Goal: Transaction & Acquisition: Obtain resource

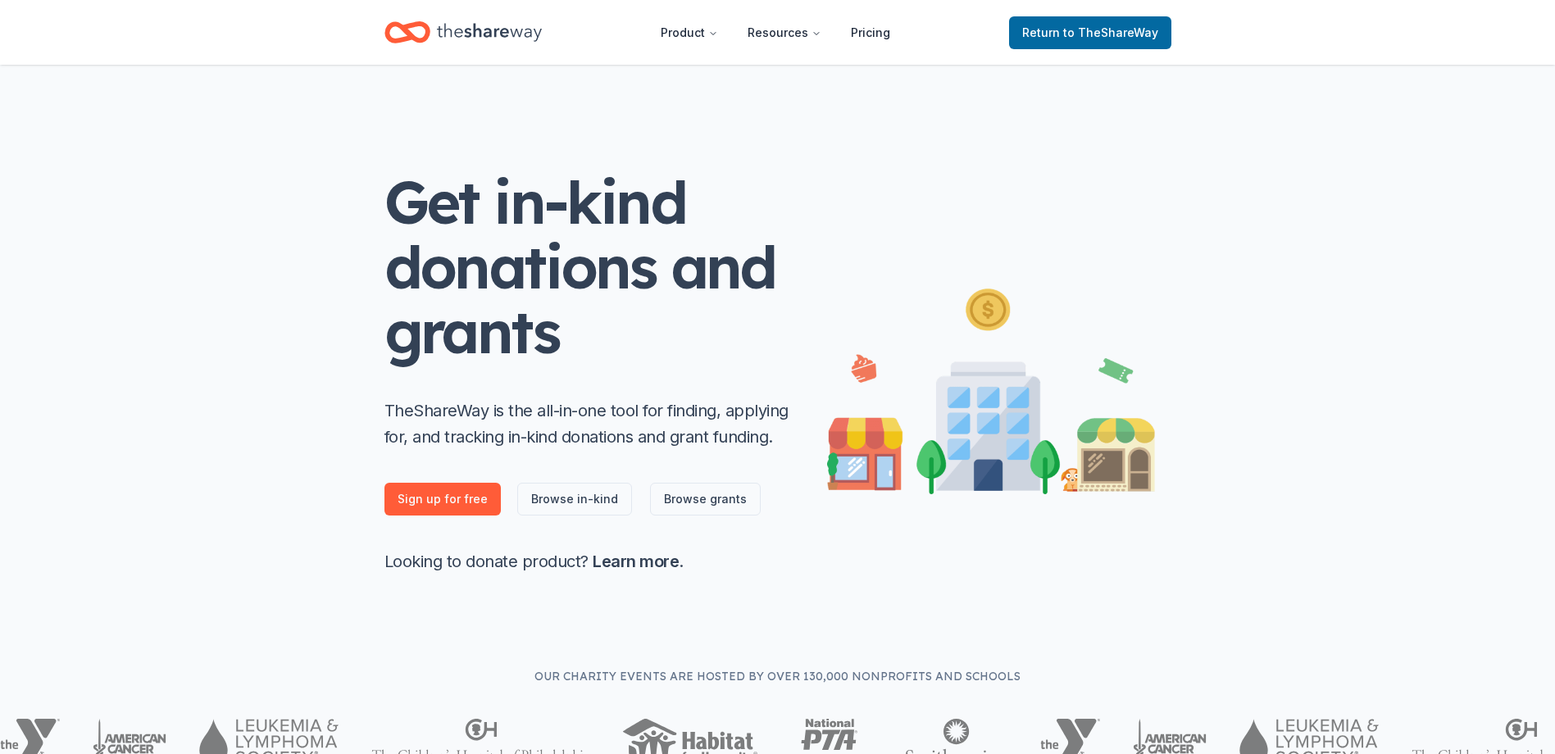
click at [471, 20] on icon "Home" at bounding box center [489, 33] width 105 height 34
click at [1122, 36] on span "to TheShareWay" at bounding box center [1110, 32] width 95 height 14
click at [1088, 30] on span "to TheShareWay" at bounding box center [1110, 32] width 95 height 14
click at [1150, 26] on span "to TheShareWay" at bounding box center [1110, 32] width 95 height 14
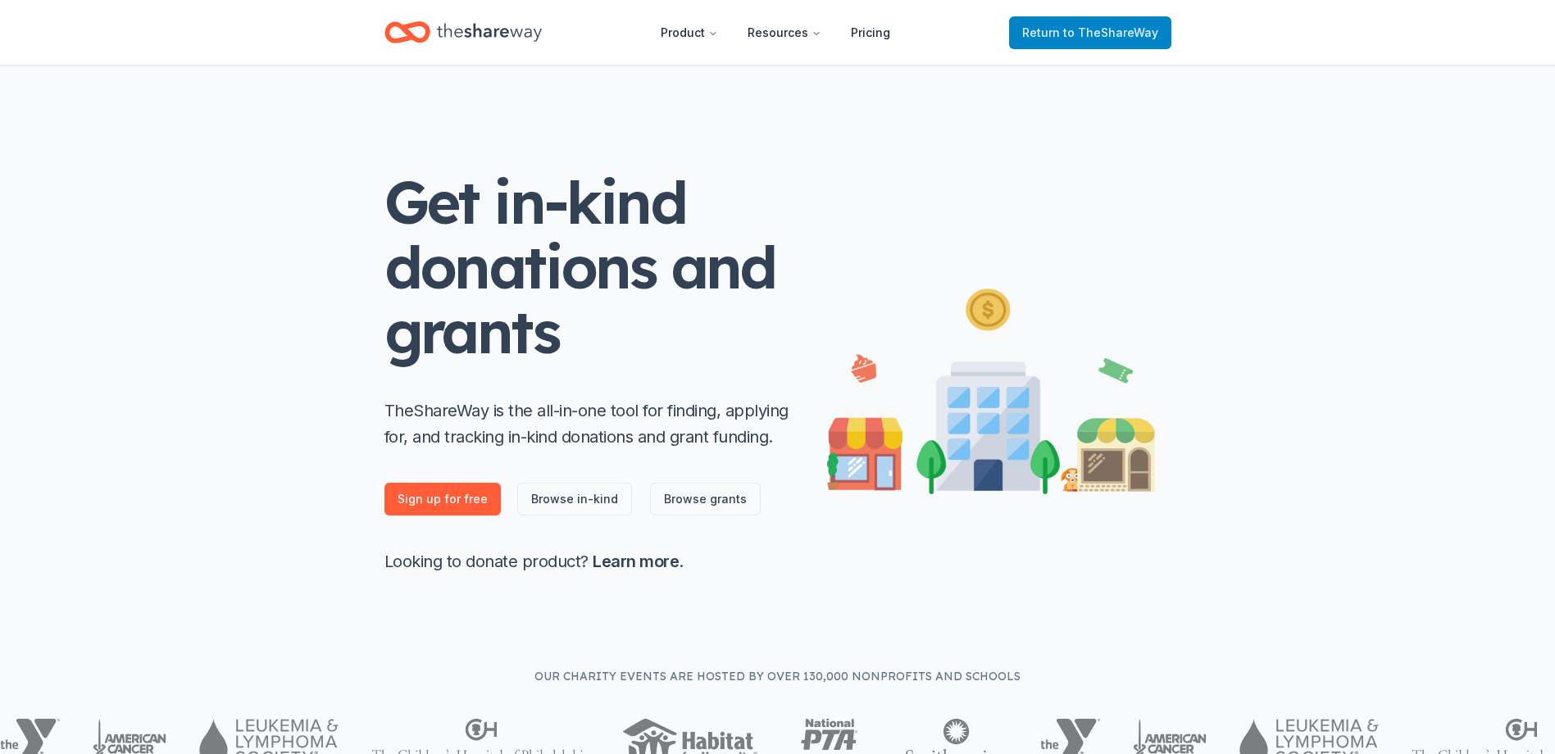
click at [1150, 26] on span "to TheShareWay" at bounding box center [1110, 32] width 95 height 14
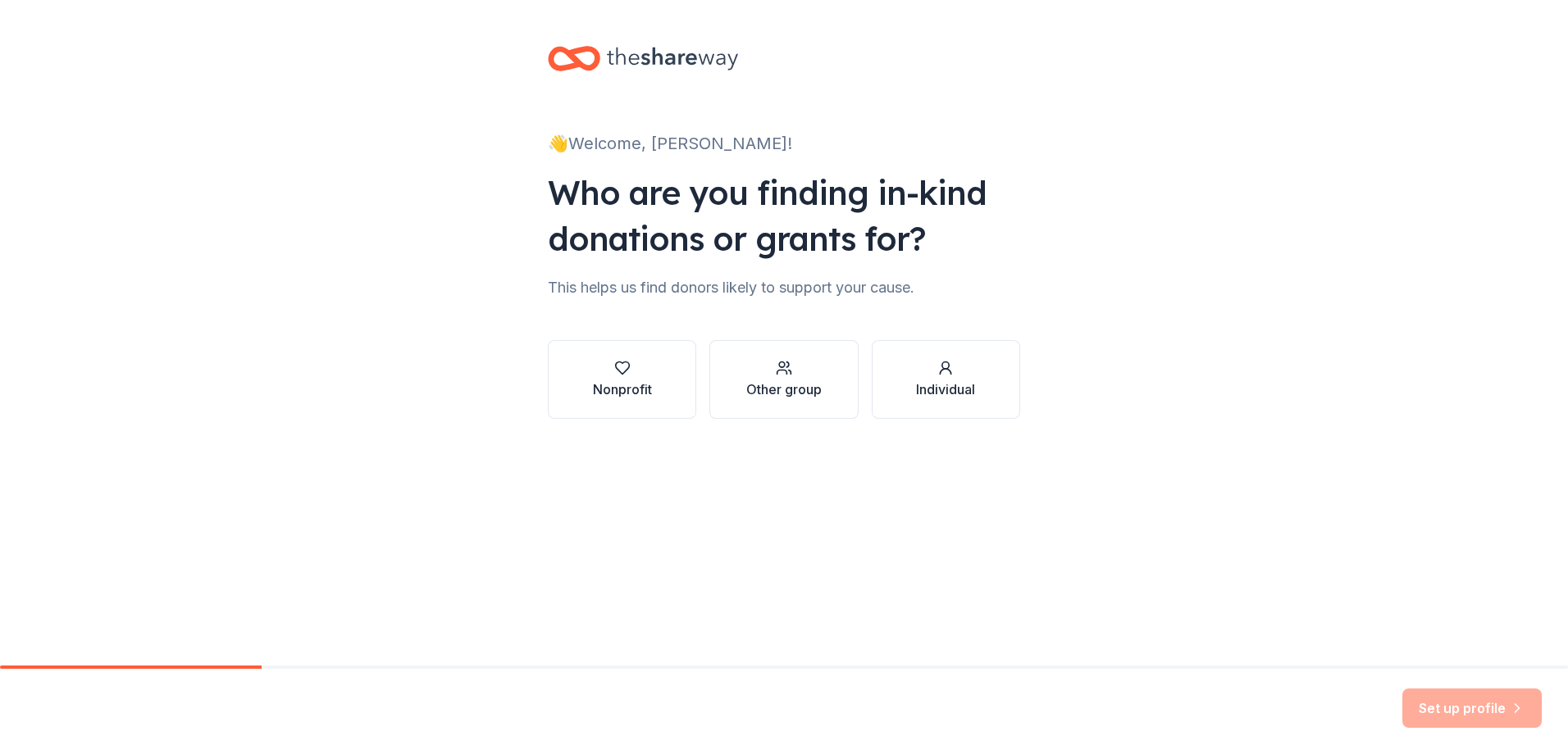
click at [717, 207] on div "Who are you finding in-kind donations or grants for?" at bounding box center [784, 216] width 472 height 92
click at [754, 195] on div "Who are you finding in-kind donations or grants for?" at bounding box center [784, 216] width 472 height 92
click at [619, 408] on button "Nonprofit" at bounding box center [622, 379] width 148 height 79
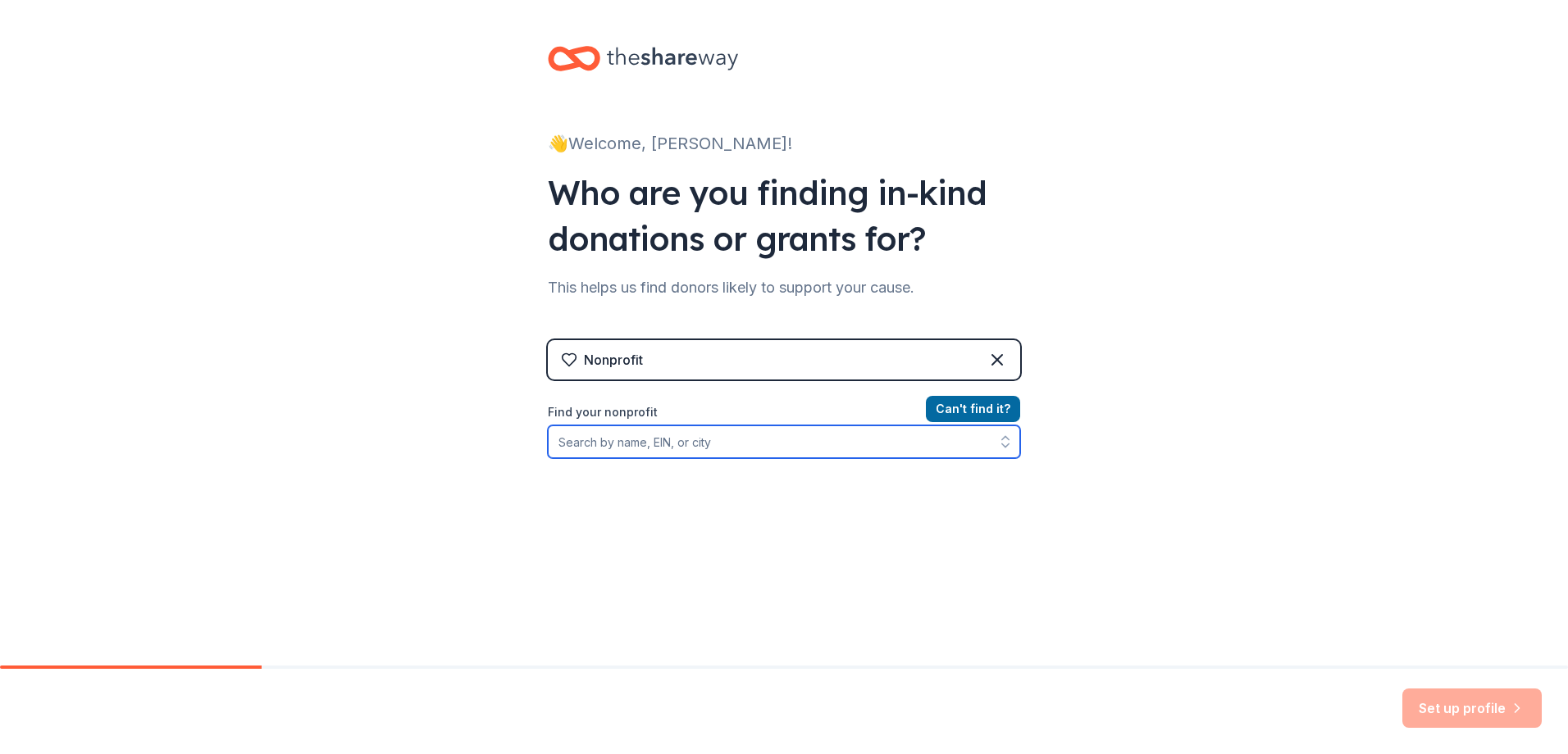
click at [646, 448] on input "Find your nonprofit" at bounding box center [784, 442] width 472 height 33
type input "Optimist Youth Homes and Family Services"
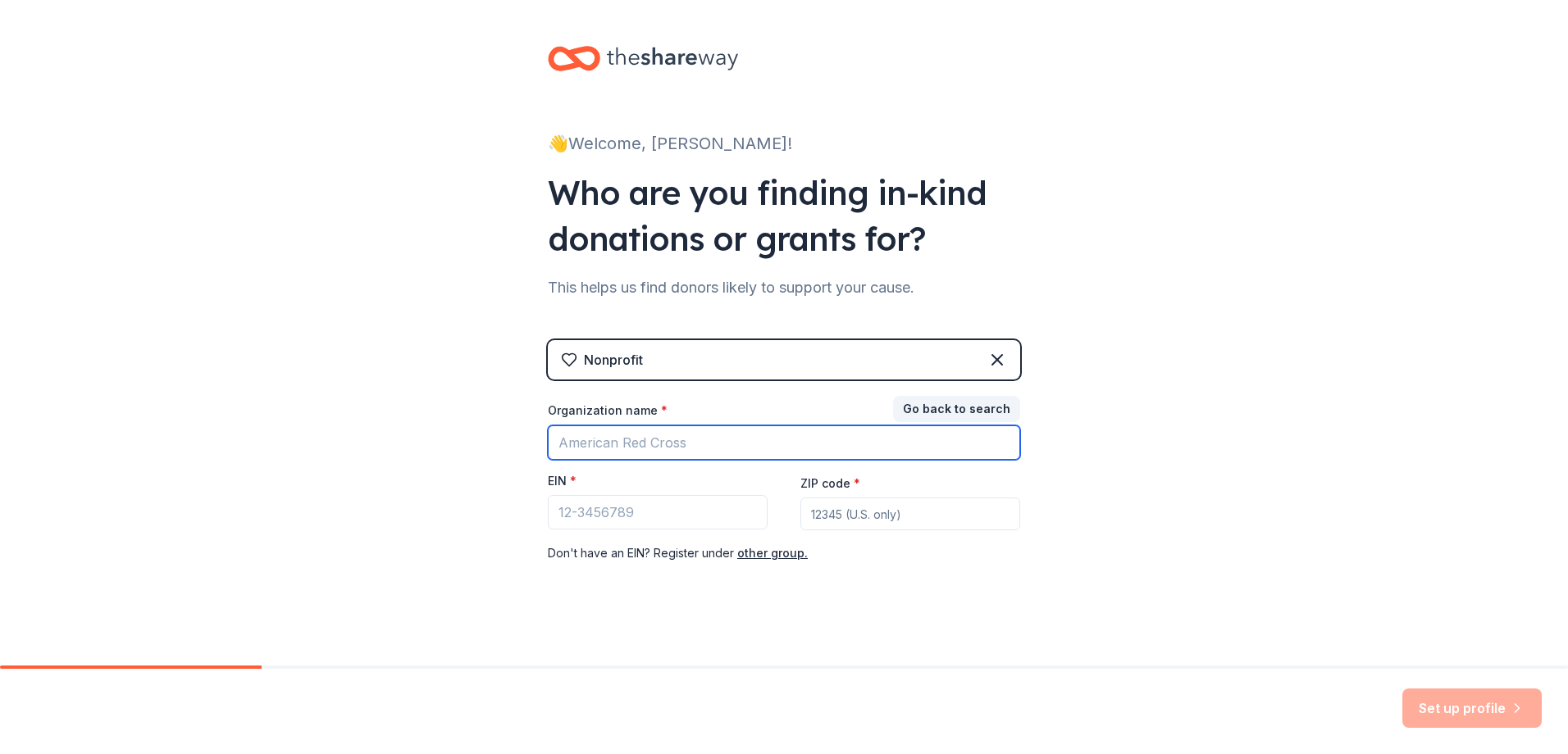
click at [667, 446] on input "Organization name *" at bounding box center [784, 443] width 472 height 34
type input "Optimist Youth Homes & Family Services"
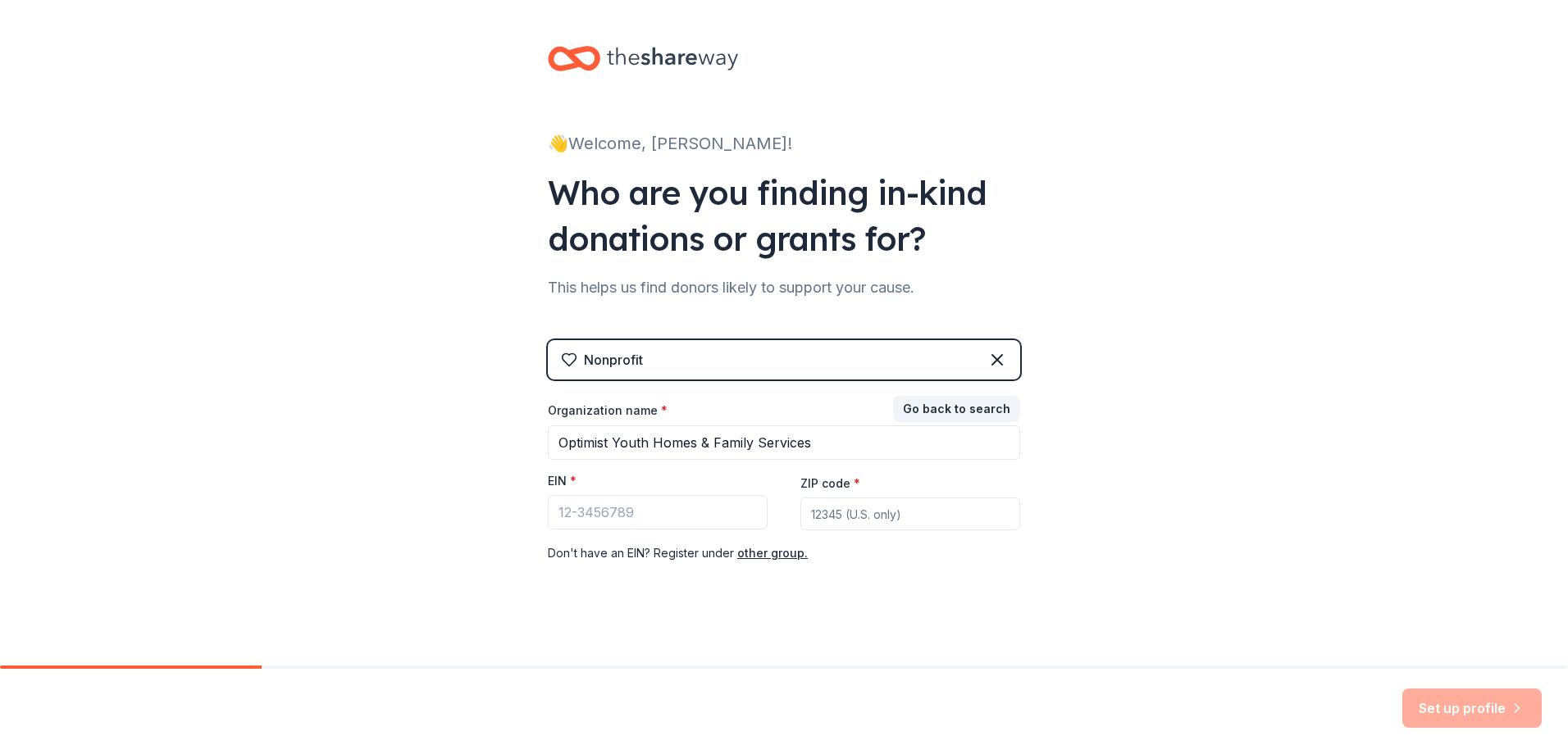
type input "90042"
click at [654, 504] on input "EIN *" at bounding box center [658, 512] width 220 height 34
click at [648, 521] on input "EIN *" at bounding box center [658, 512] width 220 height 34
paste input "95-1643340"
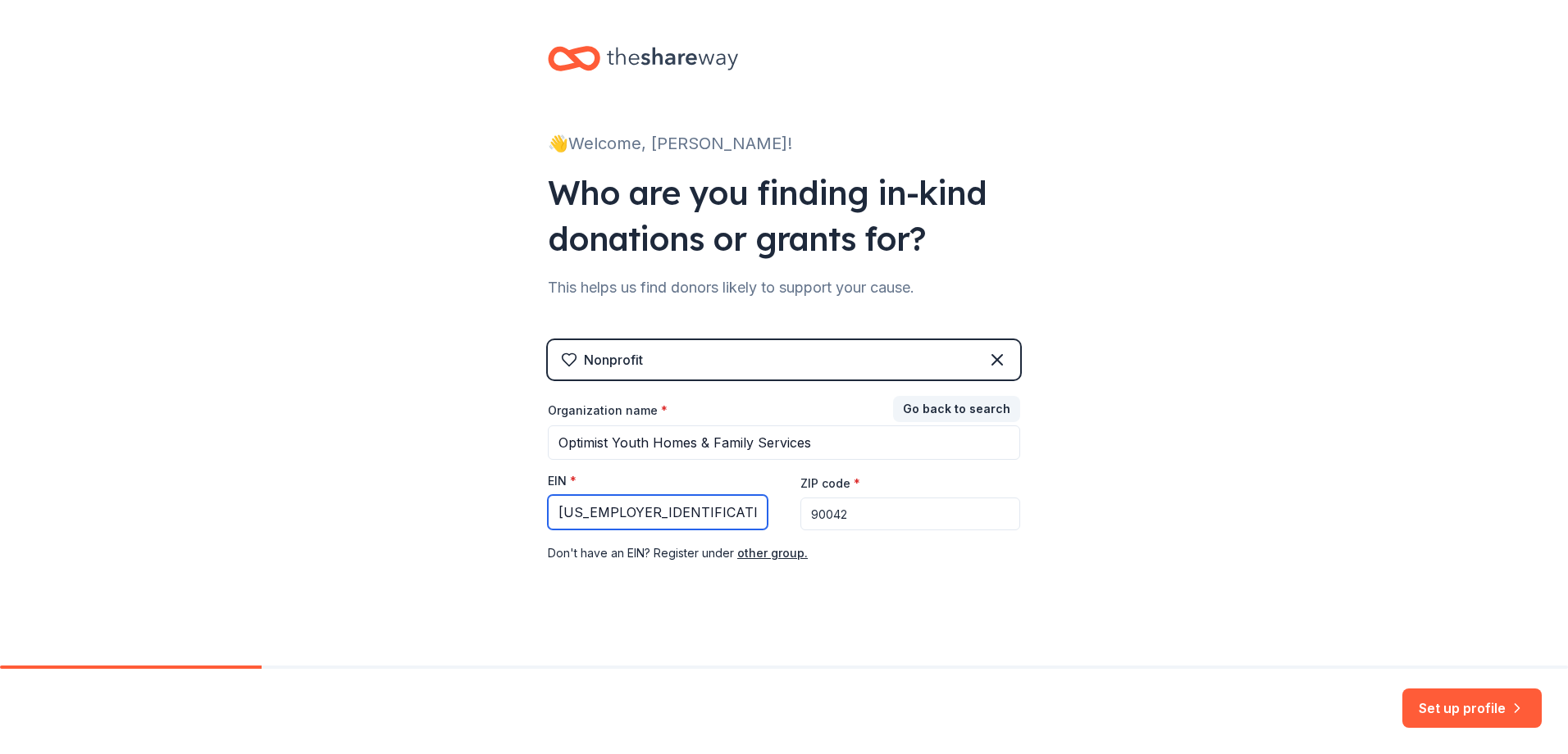
type input "95-1643340"
click at [914, 585] on div "Nonprofit Go back to search Organization name * Optimist Youth Homes & Family S…" at bounding box center [784, 468] width 472 height 256
click at [1480, 720] on button "Set up profile" at bounding box center [1471, 708] width 139 height 39
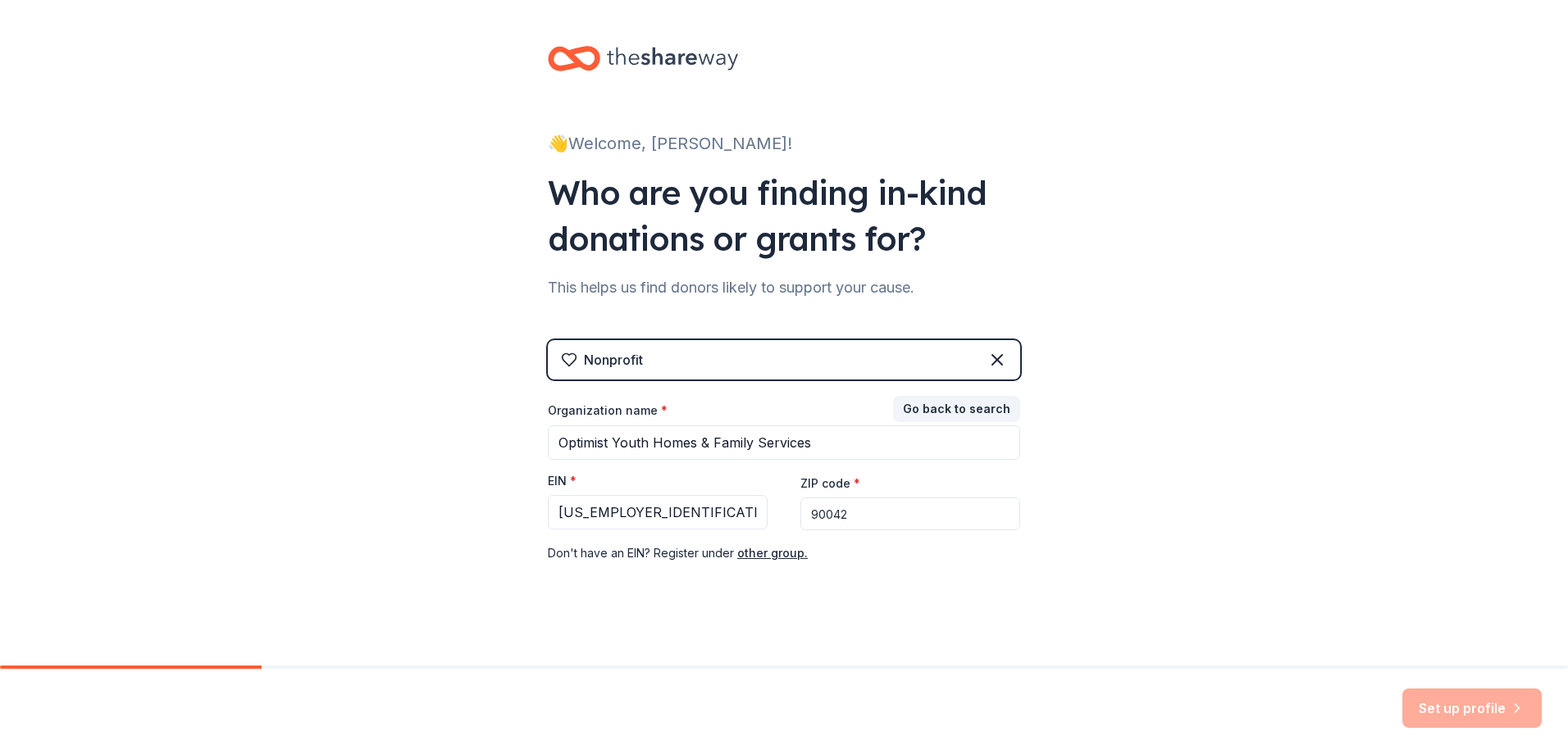
click at [1209, 423] on div "👋 Welcome, Dannah! Who are you finding in-kind donations or grants for? This he…" at bounding box center [784, 337] width 1568 height 675
click at [1439, 708] on div "Set up profile" at bounding box center [1471, 708] width 139 height 39
click at [1050, 605] on div "👋 Welcome, Dannah! Who are you finding in-kind donations or grants for? This he…" at bounding box center [784, 337] width 1568 height 675
click at [989, 511] on input "90042" at bounding box center [910, 514] width 220 height 33
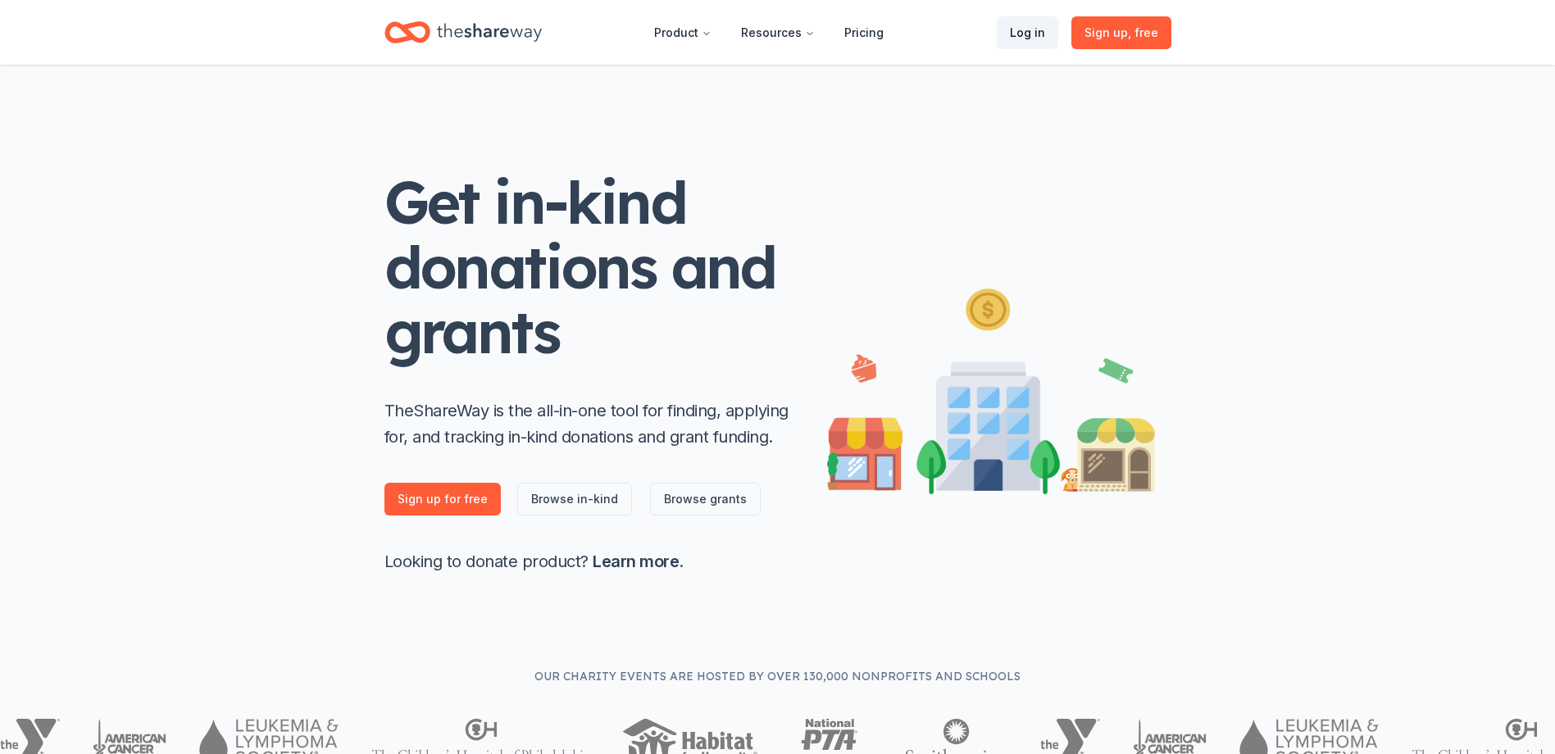
click at [1031, 29] on link "Log in" at bounding box center [1027, 32] width 61 height 33
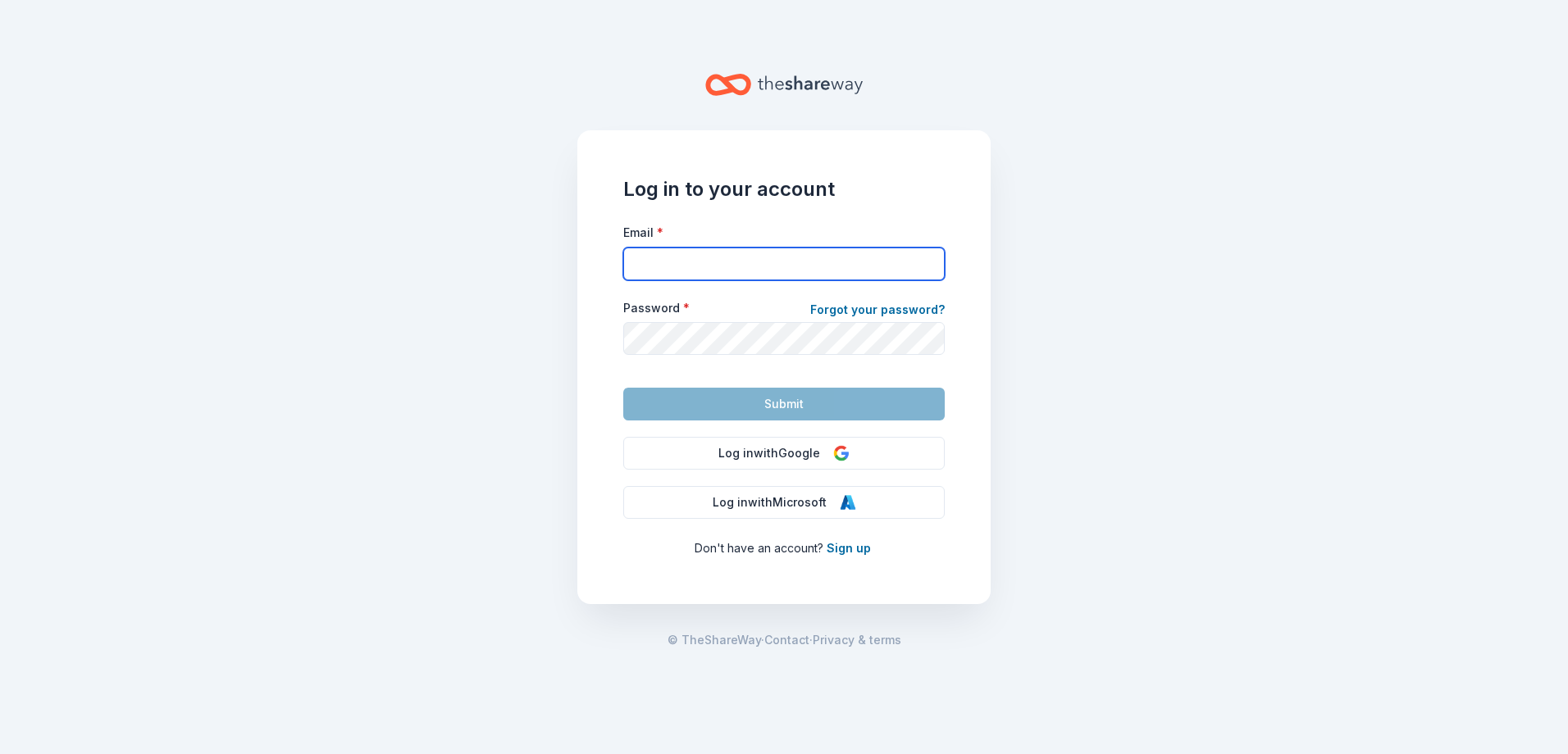
type input "drosales@oyhfs.org"
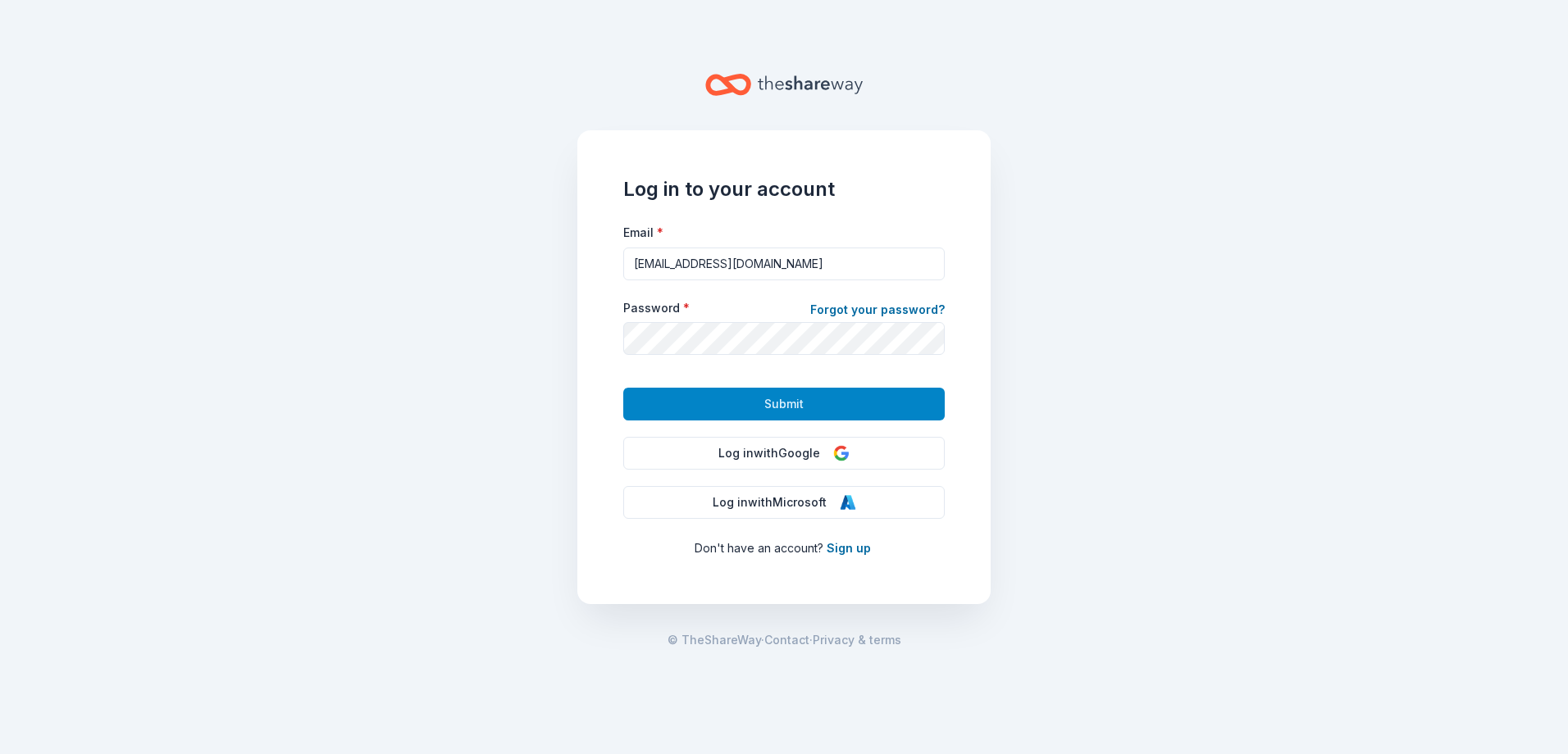
click at [780, 403] on span "Submit" at bounding box center [783, 404] width 39 height 20
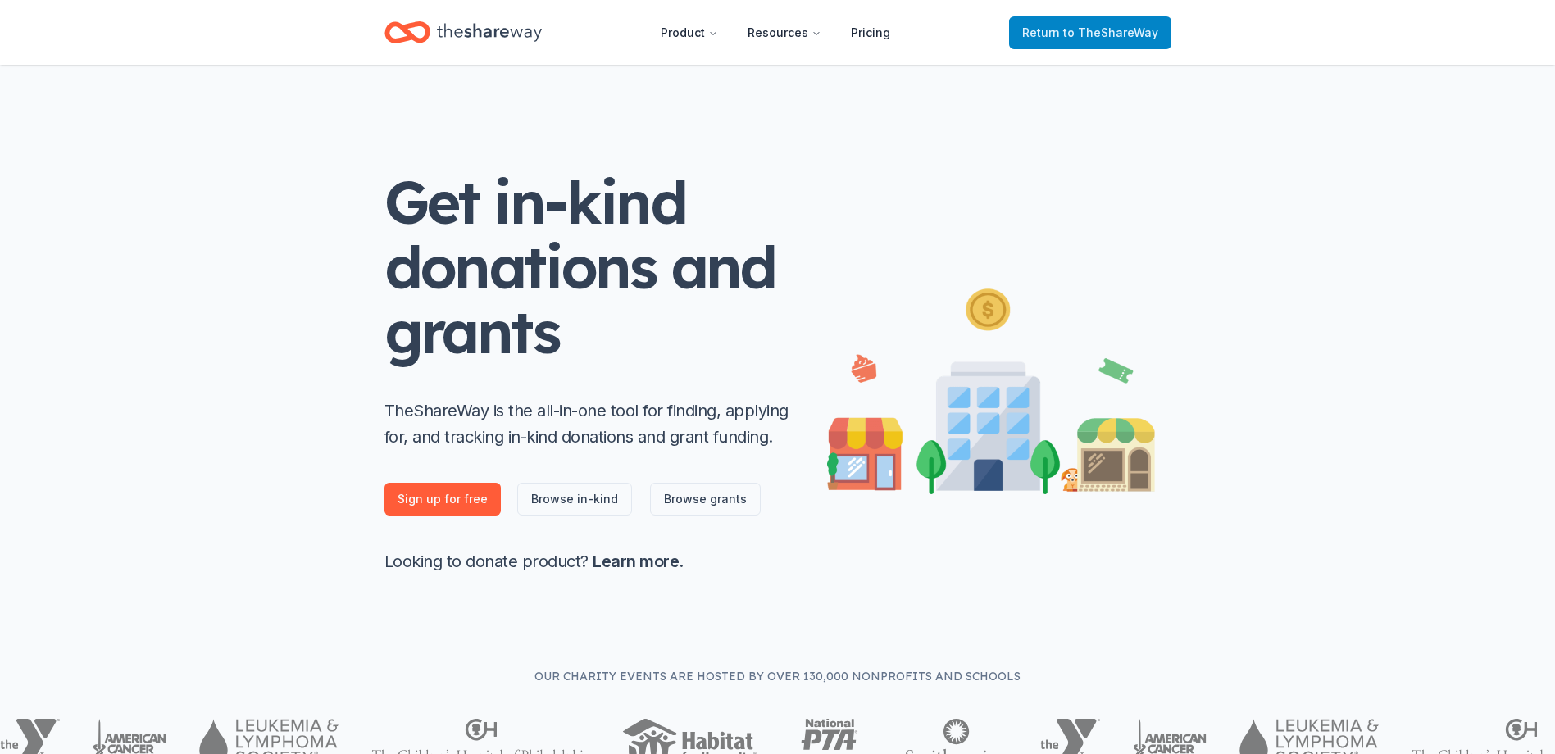
click at [1065, 43] on link "Return to TheShareWay" at bounding box center [1090, 32] width 162 height 33
click at [1128, 28] on span "to TheShareWay" at bounding box center [1110, 32] width 95 height 14
click at [1108, 30] on span "to TheShareWay" at bounding box center [1110, 32] width 95 height 14
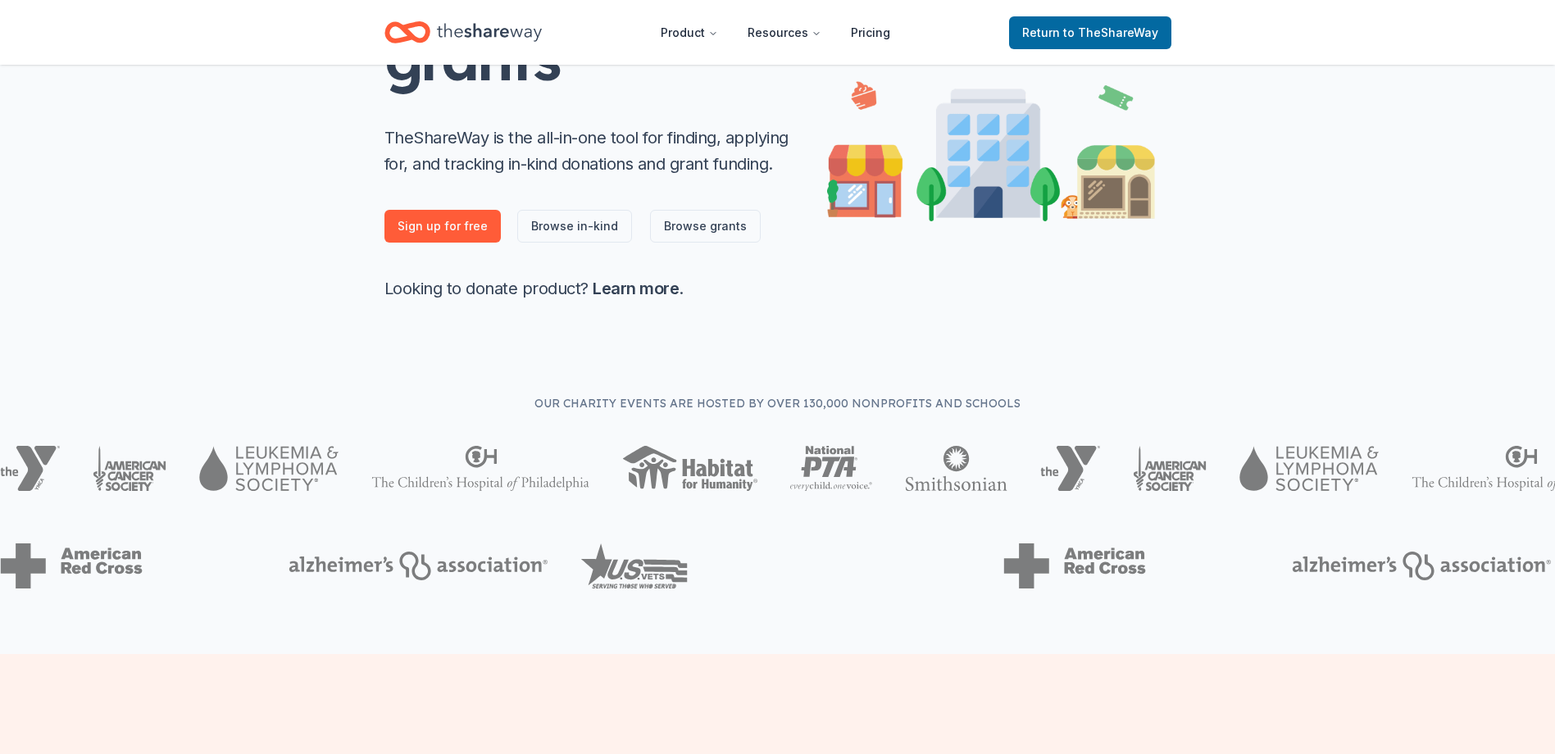
scroll to position [82, 0]
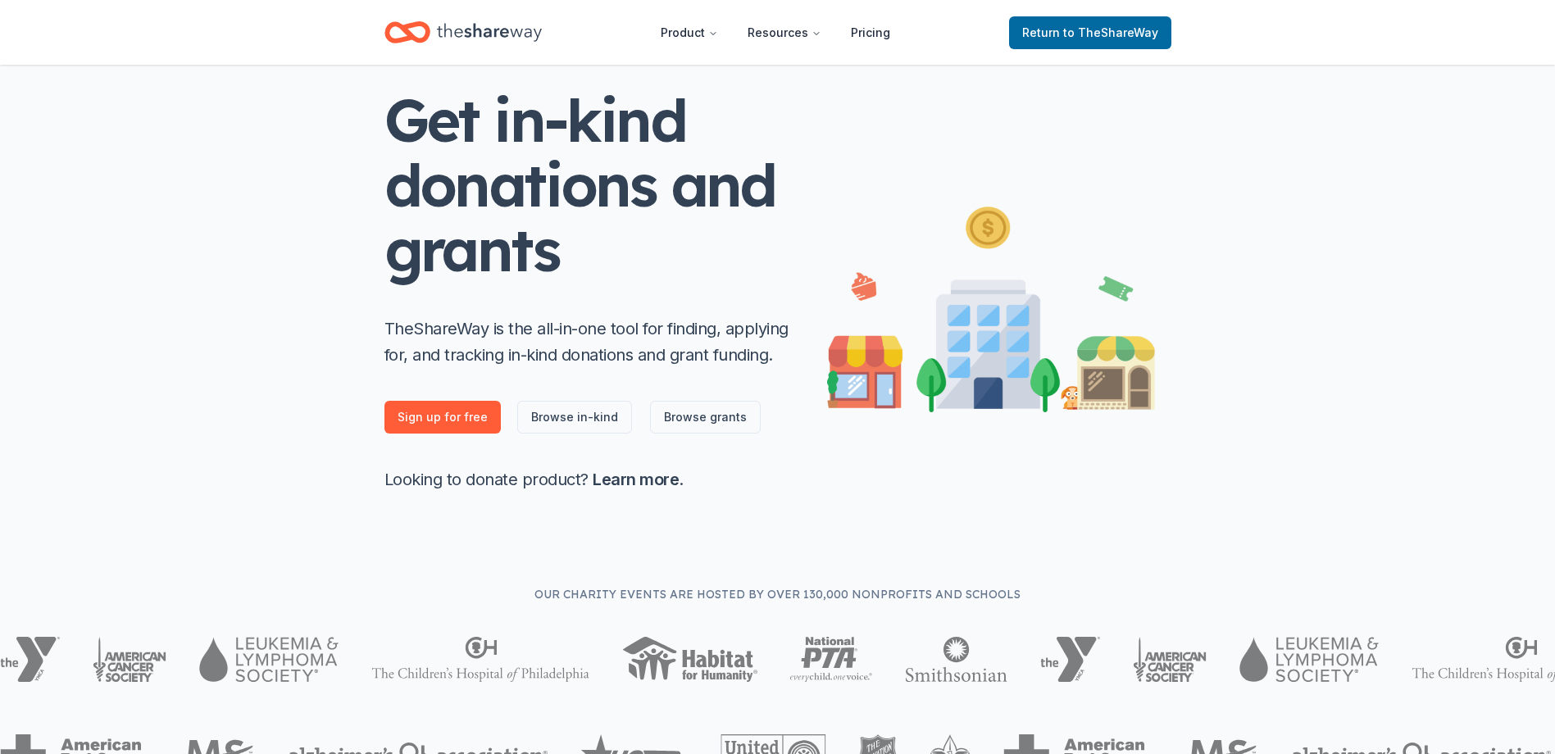
click at [457, 31] on icon "Home" at bounding box center [489, 33] width 105 height 34
click at [458, 31] on icon "Home" at bounding box center [489, 33] width 105 height 34
click at [460, 28] on icon "Home" at bounding box center [489, 33] width 105 height 34
click at [462, 23] on icon "Home" at bounding box center [489, 33] width 105 height 34
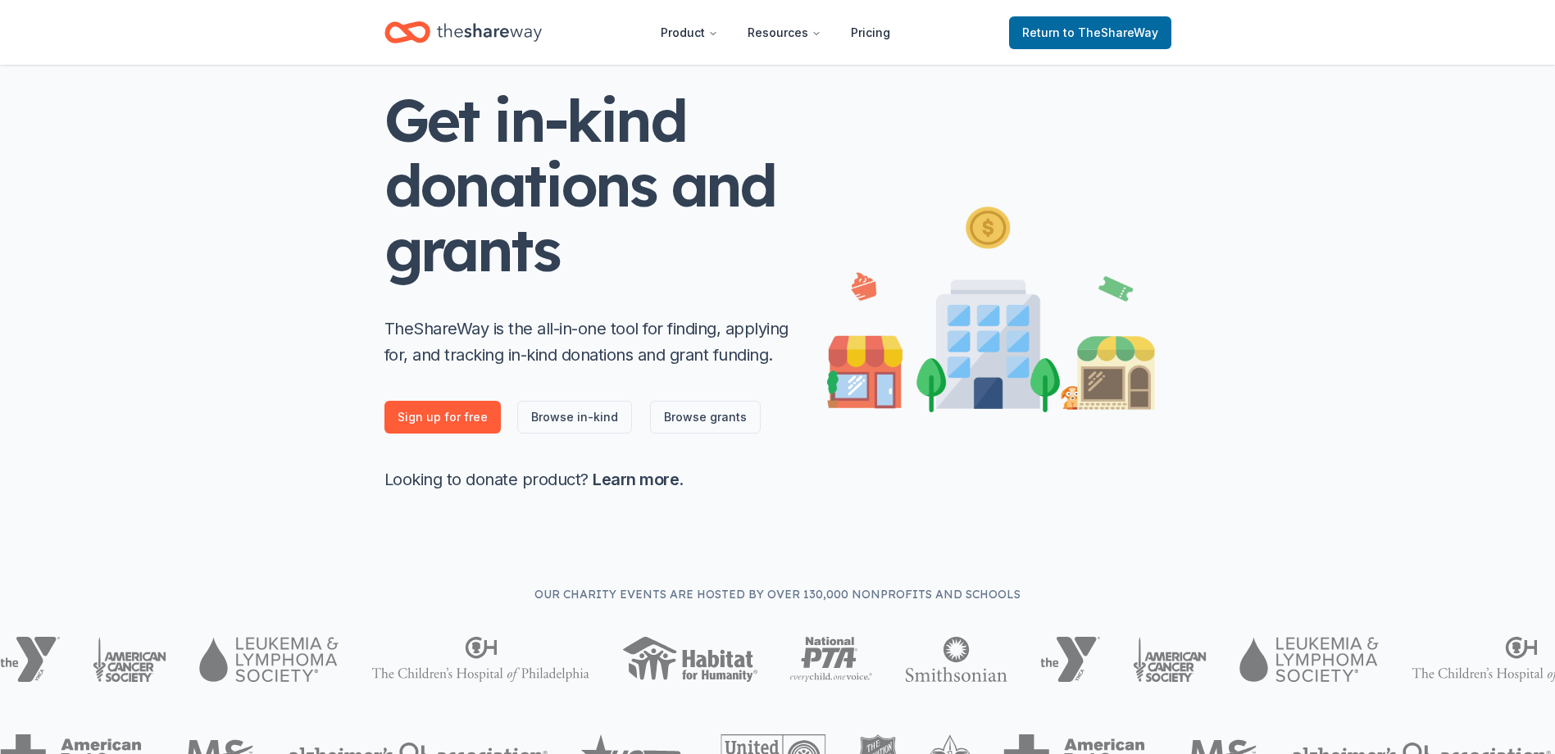
click at [503, 18] on icon "Home" at bounding box center [489, 33] width 105 height 34
click at [826, 34] on button "Resources" at bounding box center [785, 32] width 100 height 33
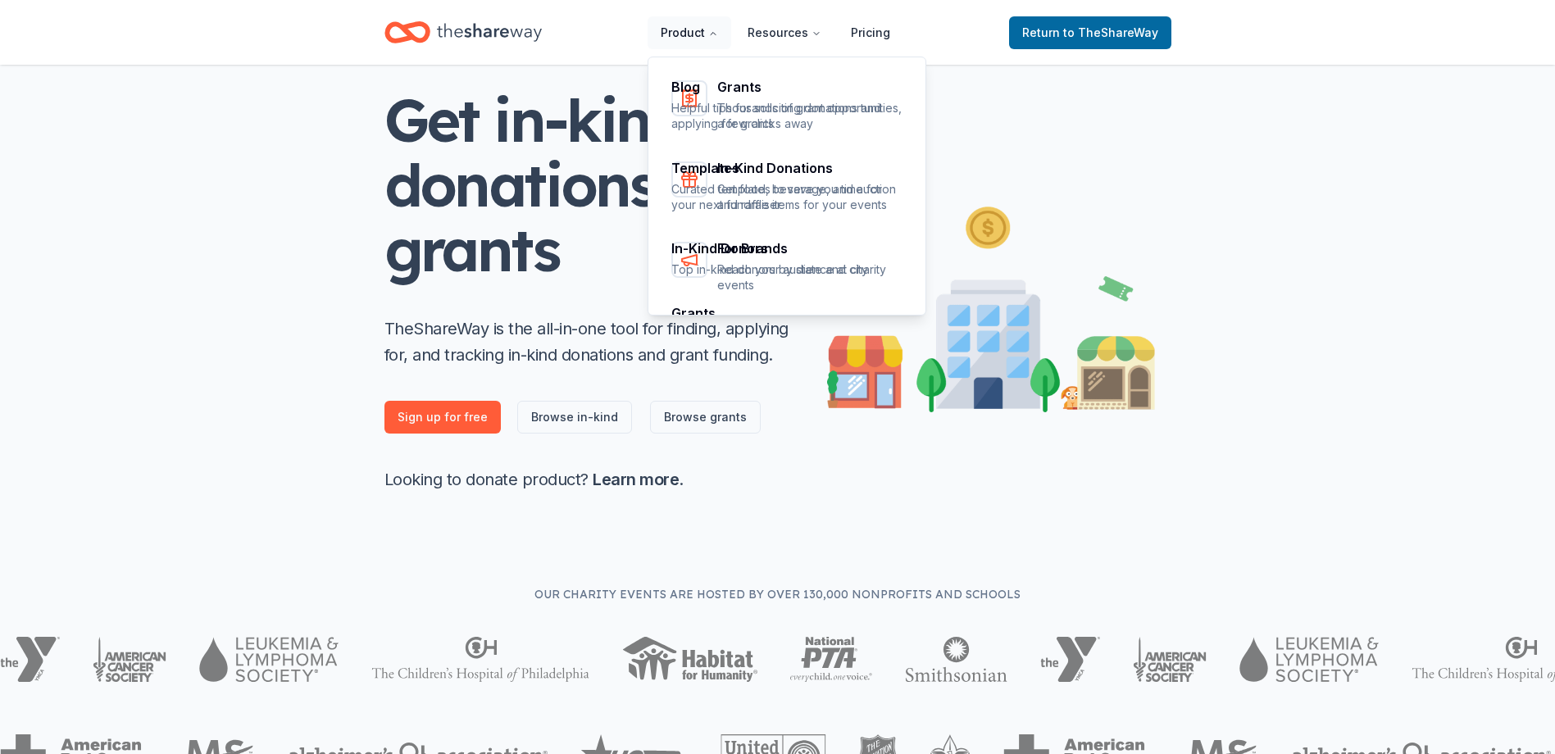
click at [690, 30] on button "Product" at bounding box center [690, 32] width 84 height 33
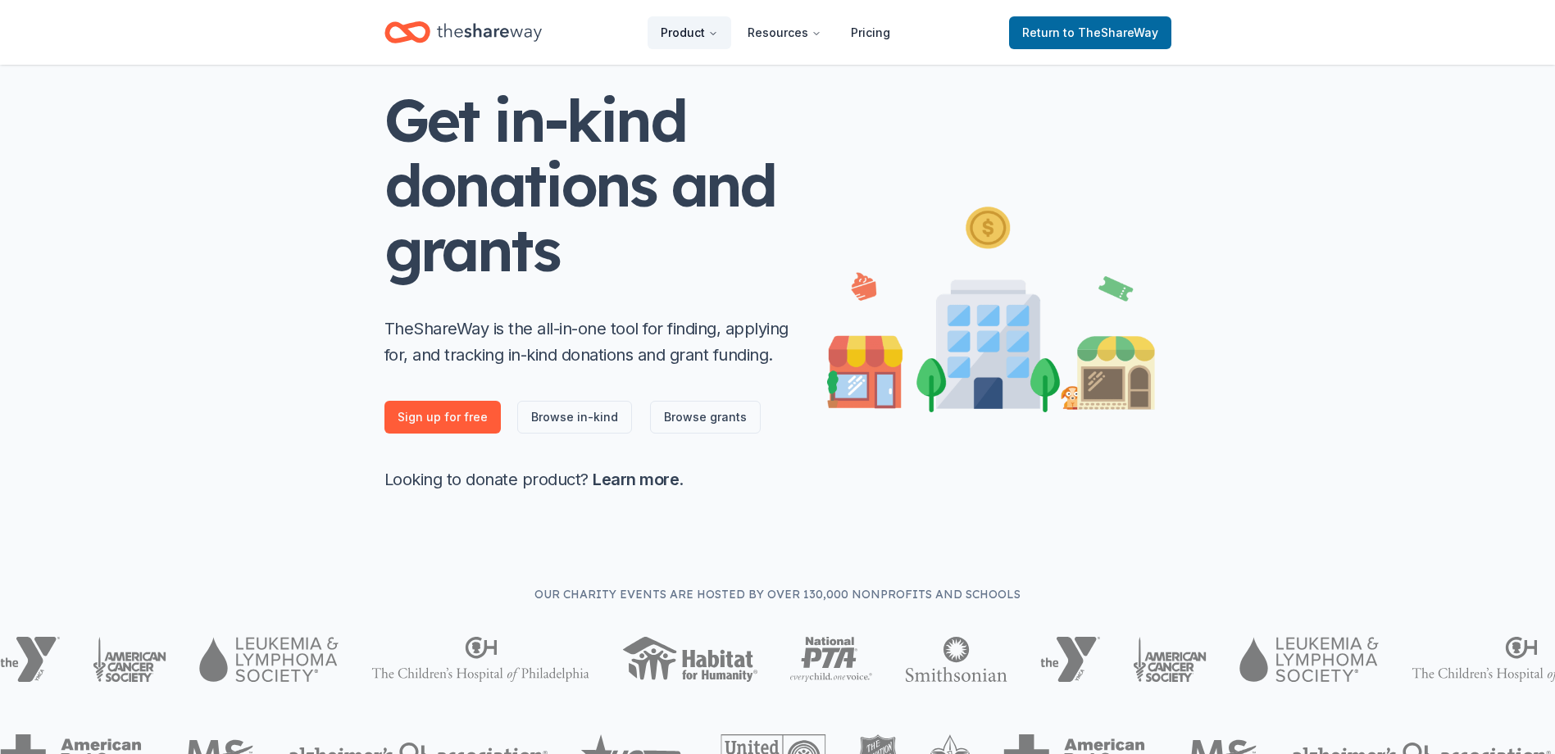
click at [690, 30] on button "Product" at bounding box center [690, 32] width 84 height 33
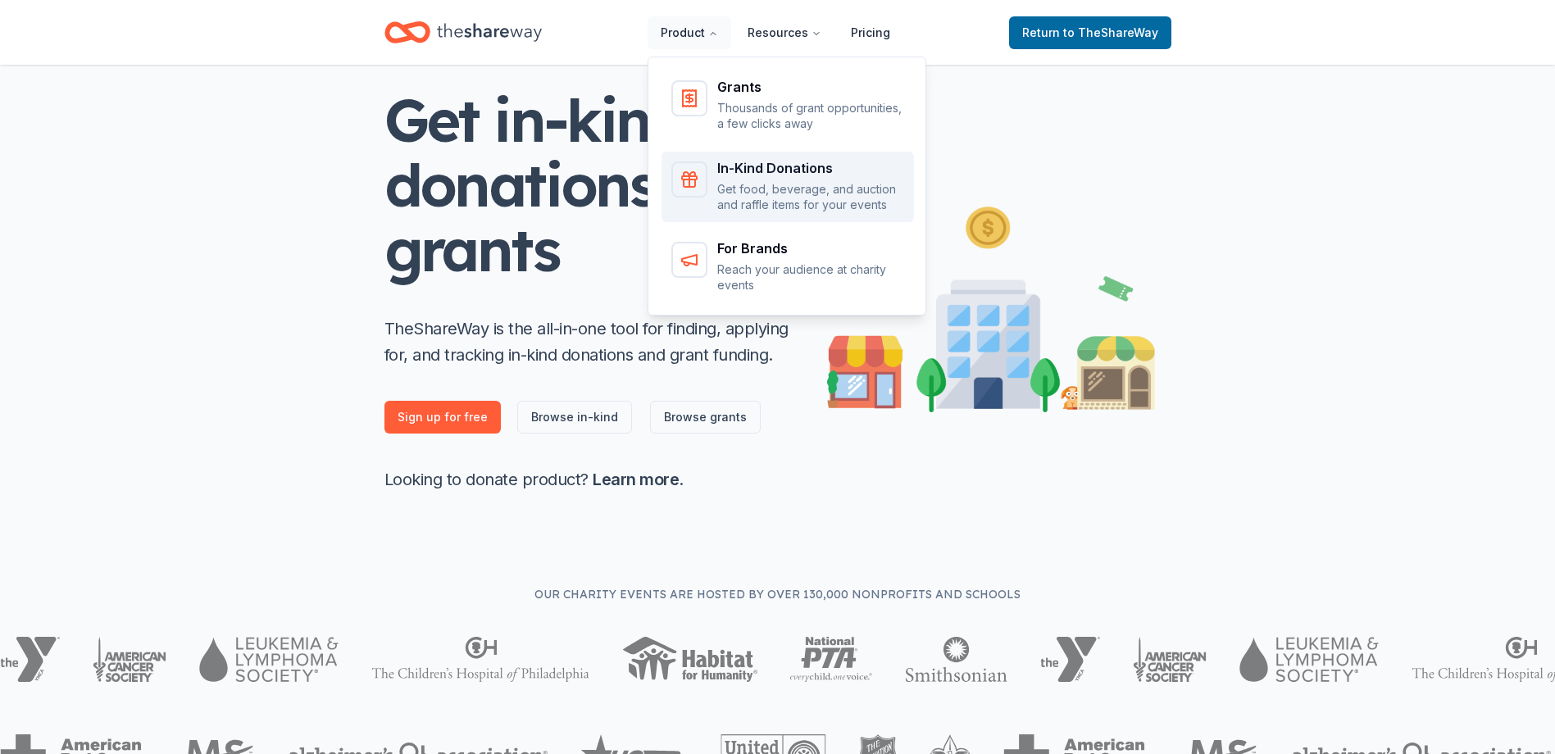
click at [805, 176] on div "In-Kind Donations Get food, beverage, and auction and raffle items for your eve…" at bounding box center [810, 188] width 187 height 52
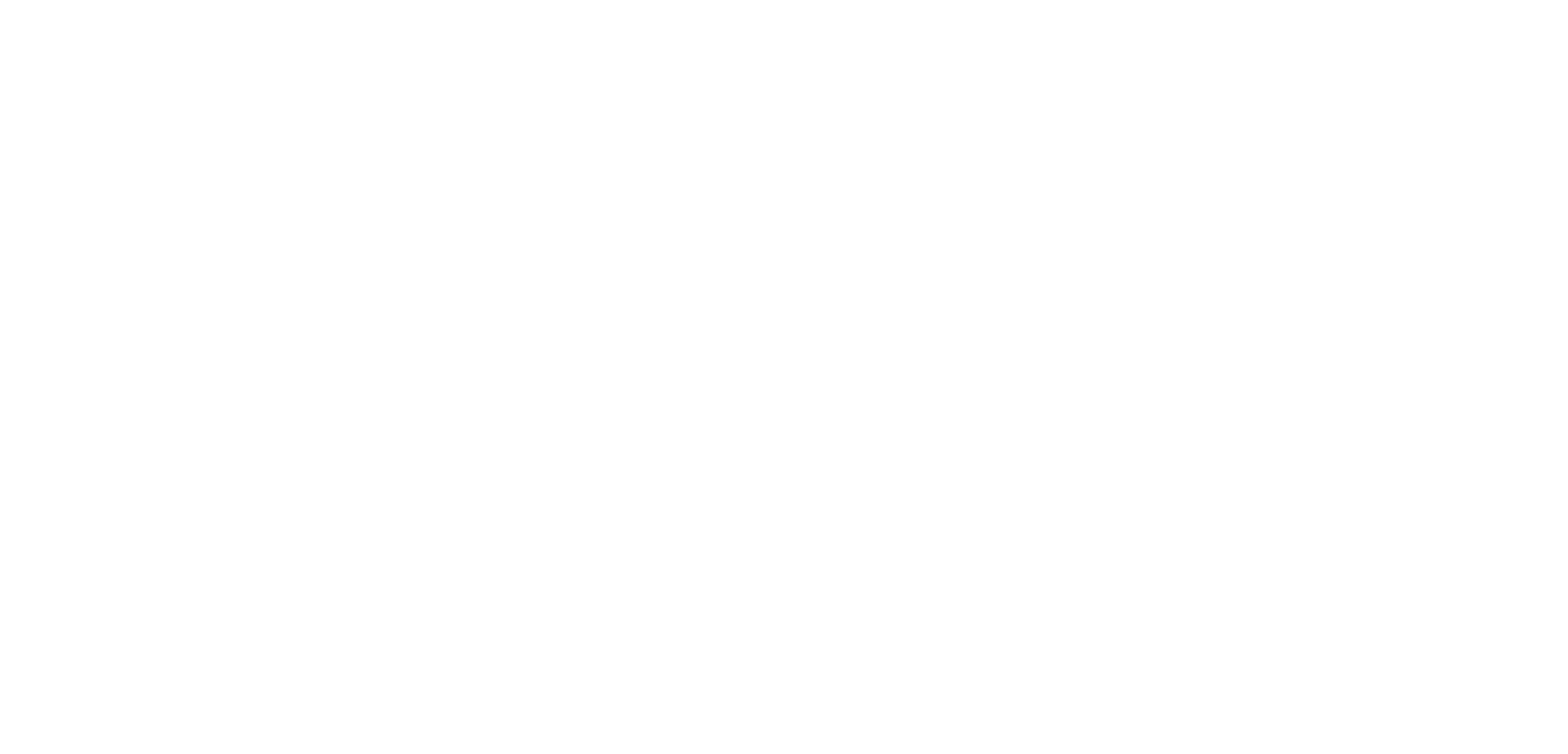
scroll to position [0, 0]
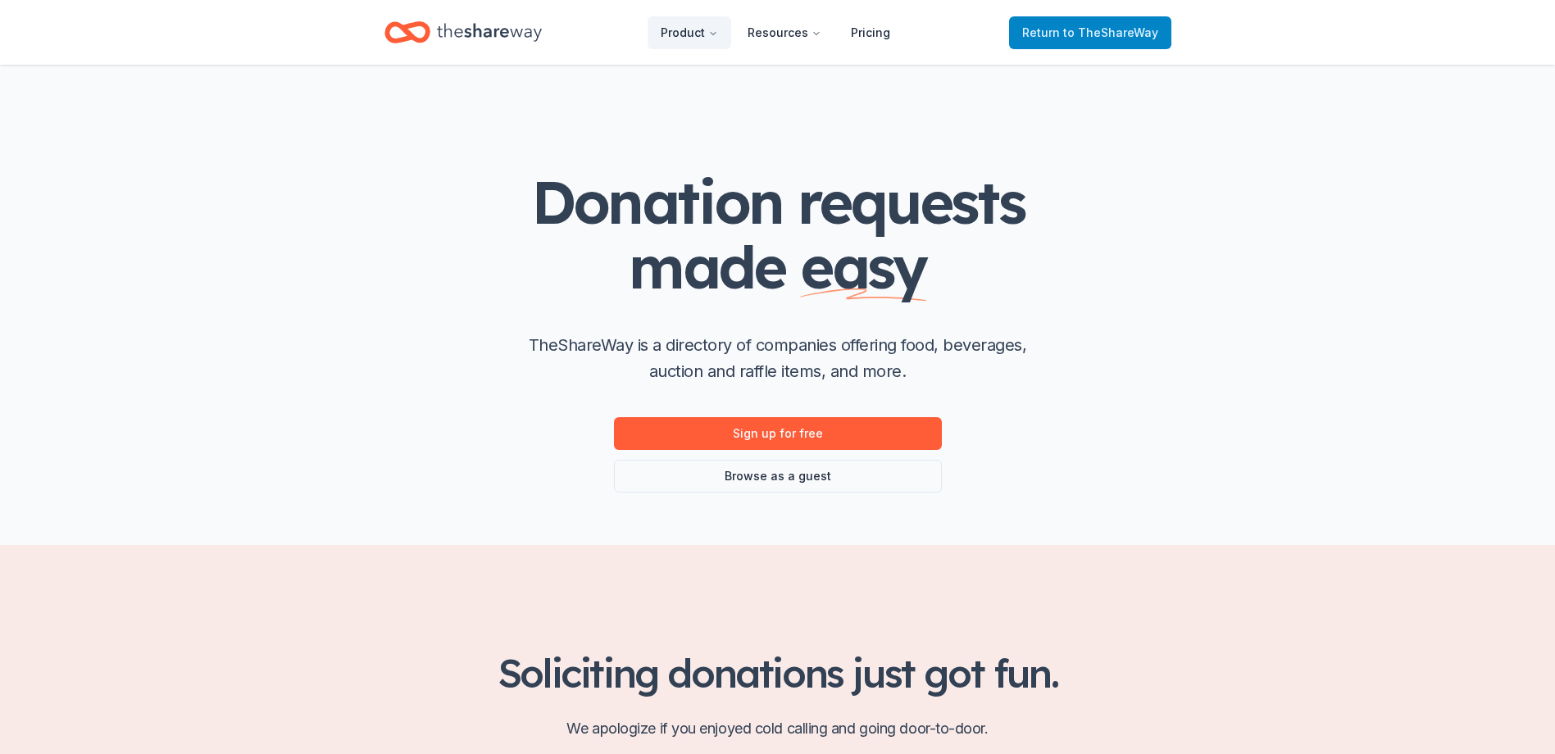
click at [1142, 43] on link "Return to TheShareWay" at bounding box center [1090, 32] width 162 height 33
click at [1138, 30] on span "to TheShareWay" at bounding box center [1110, 32] width 95 height 14
drag, startPoint x: 1138, startPoint y: 30, endPoint x: 952, endPoint y: 28, distance: 186.1
click at [1136, 30] on span "to TheShareWay" at bounding box center [1110, 32] width 95 height 14
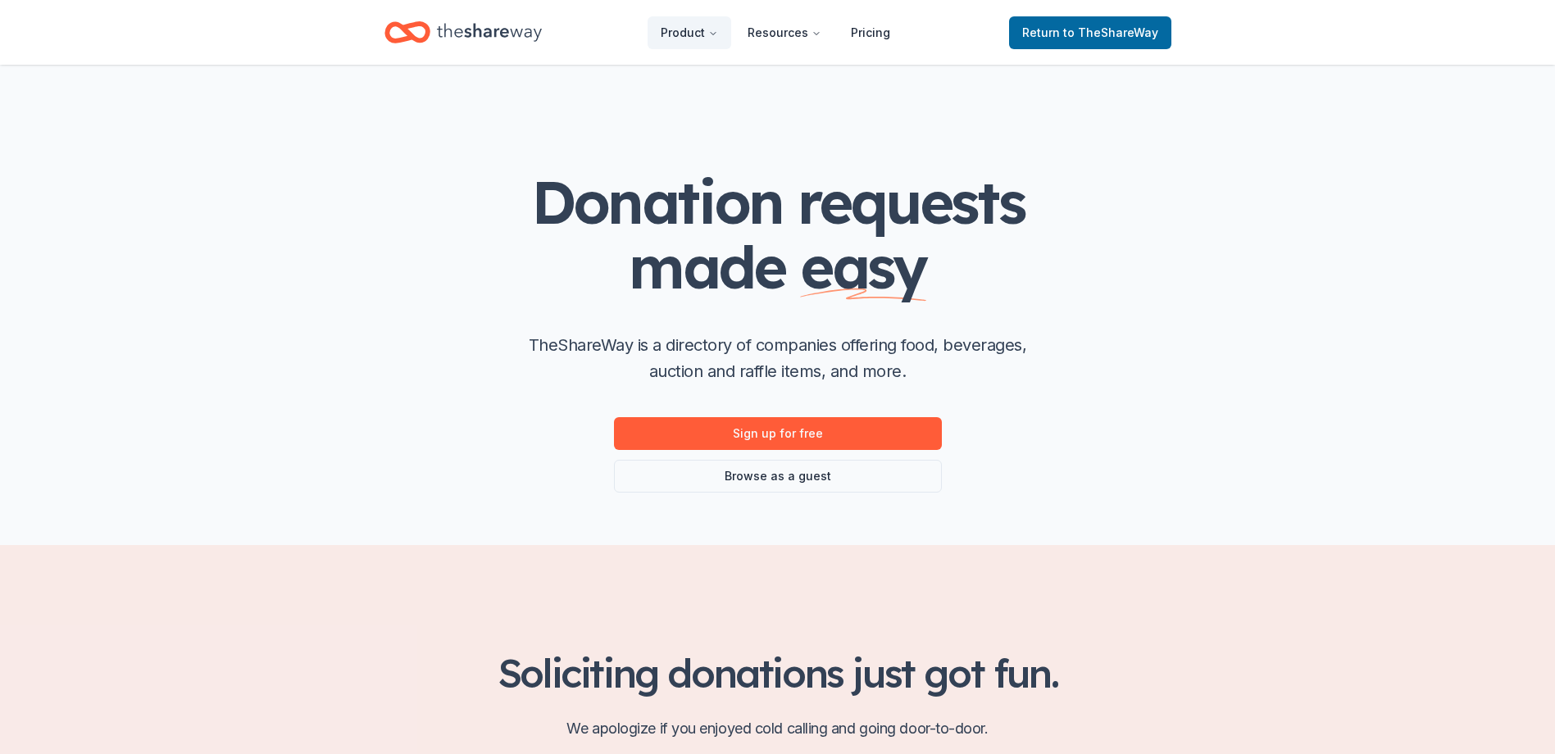
click at [513, 36] on icon "Home" at bounding box center [489, 32] width 105 height 18
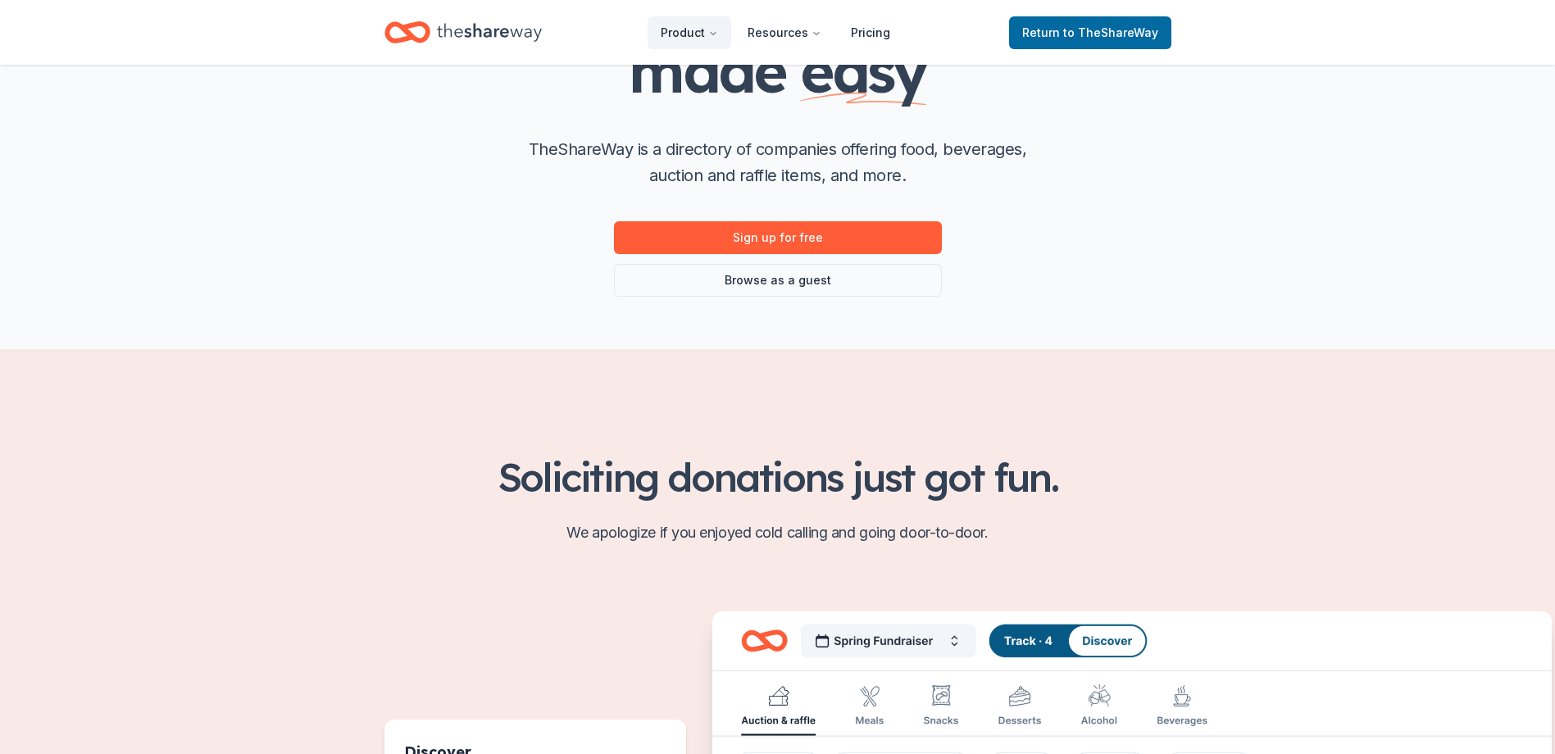
scroll to position [82, 0]
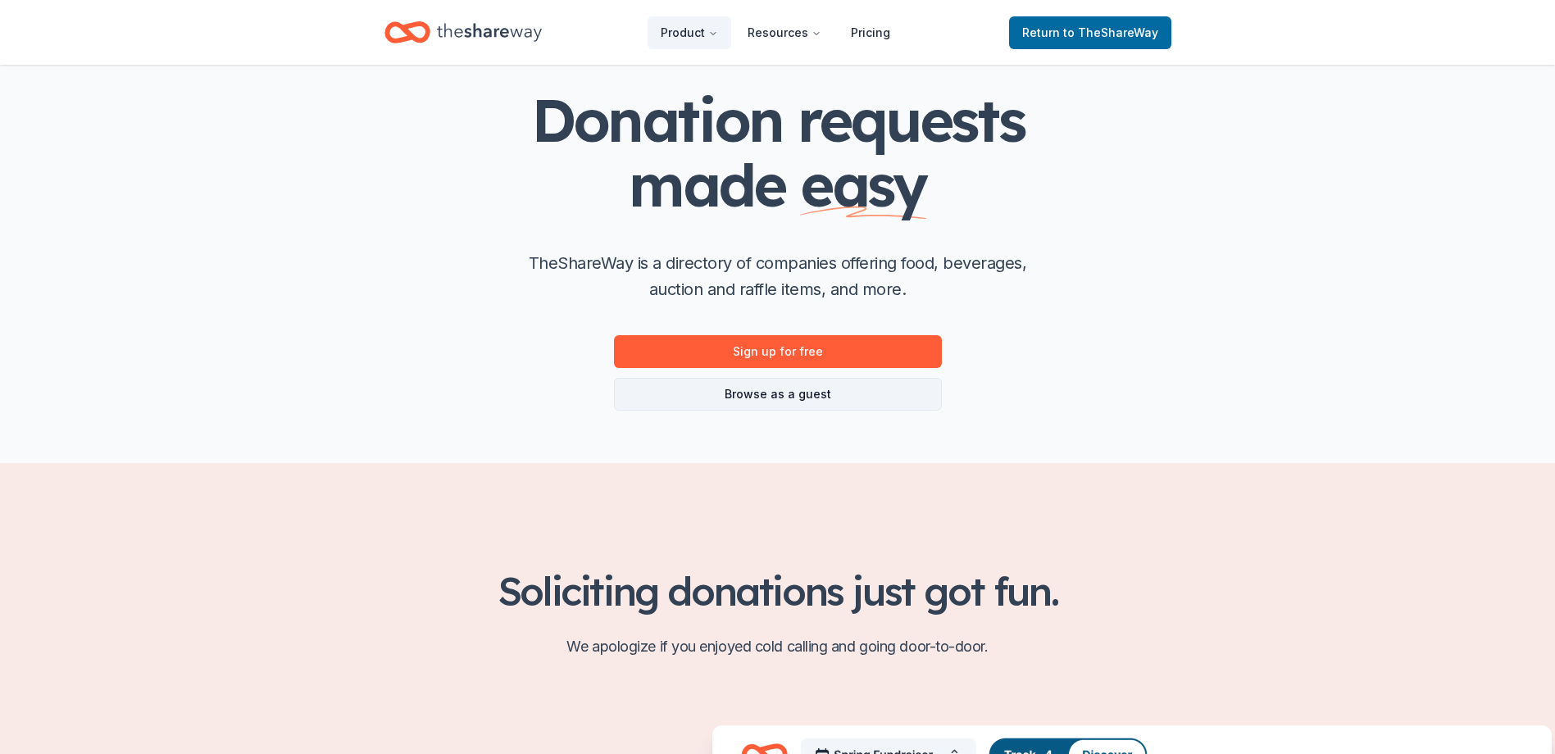
click at [772, 398] on link "Browse as a guest" at bounding box center [778, 394] width 328 height 33
click at [773, 398] on link "Browse as a guest" at bounding box center [778, 394] width 328 height 33
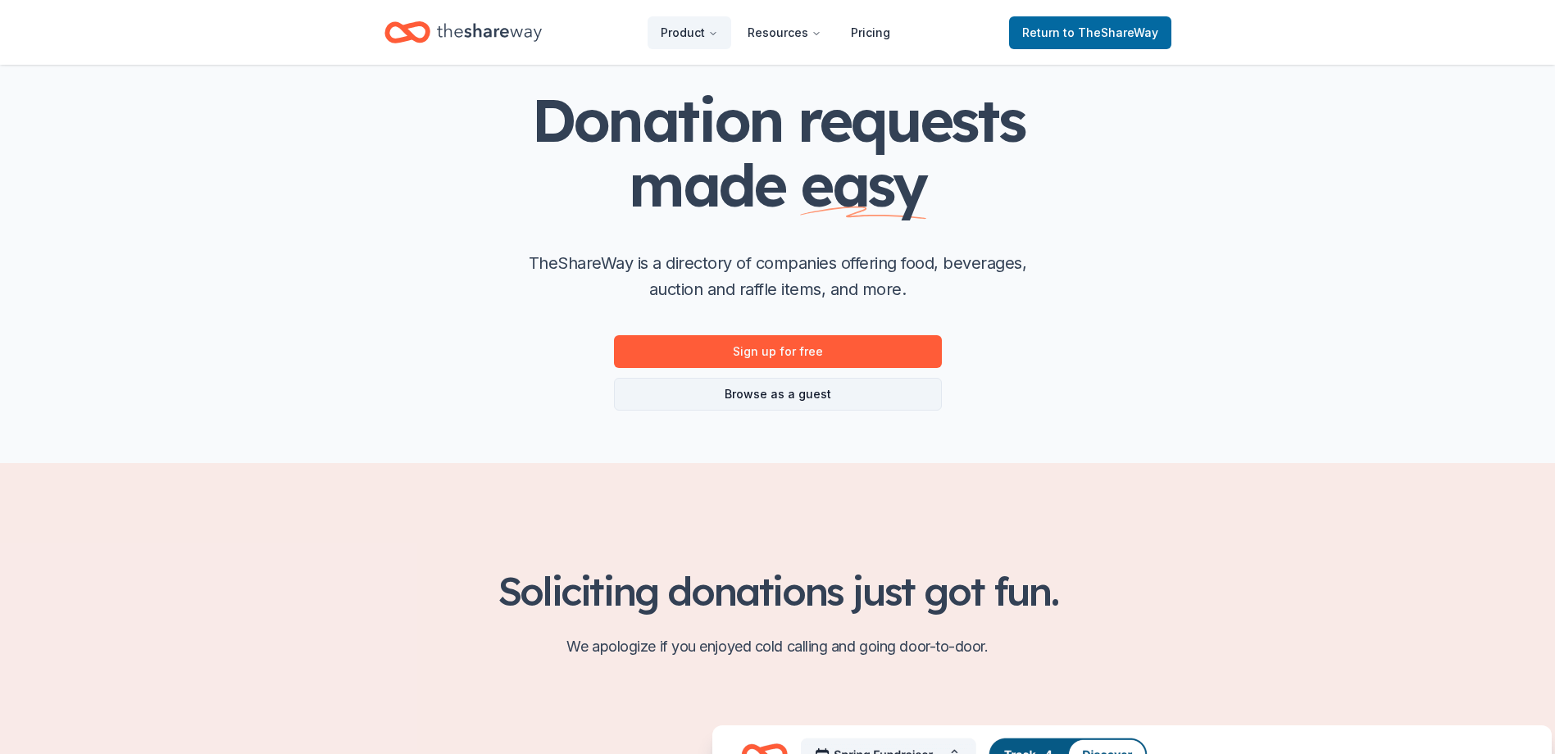
click at [773, 398] on link "Browse as a guest" at bounding box center [778, 394] width 328 height 33
click at [874, 409] on link "Browse as a guest" at bounding box center [778, 394] width 328 height 33
click at [849, 397] on link "Browse as a guest" at bounding box center [778, 394] width 328 height 33
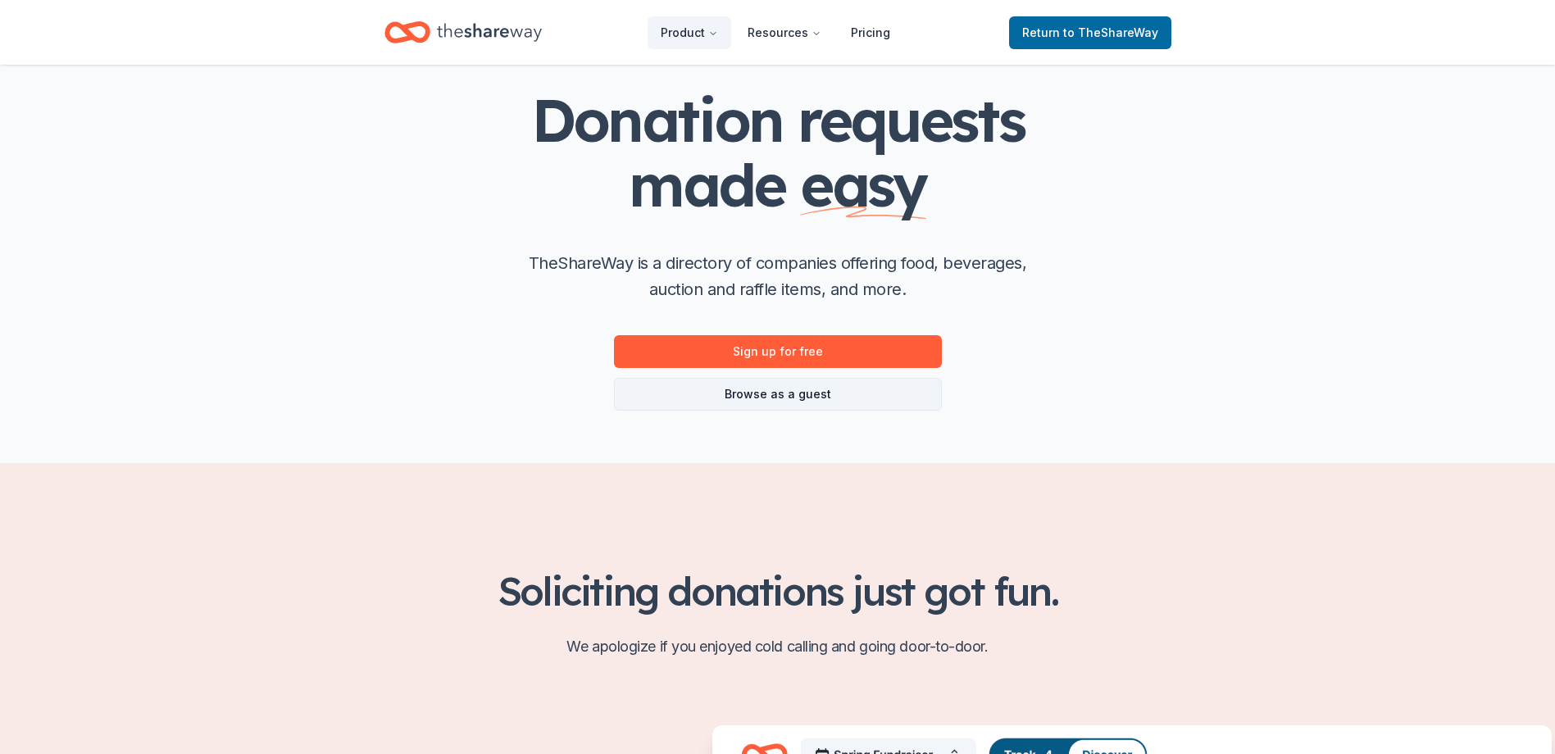
click at [849, 397] on link "Browse as a guest" at bounding box center [778, 394] width 328 height 33
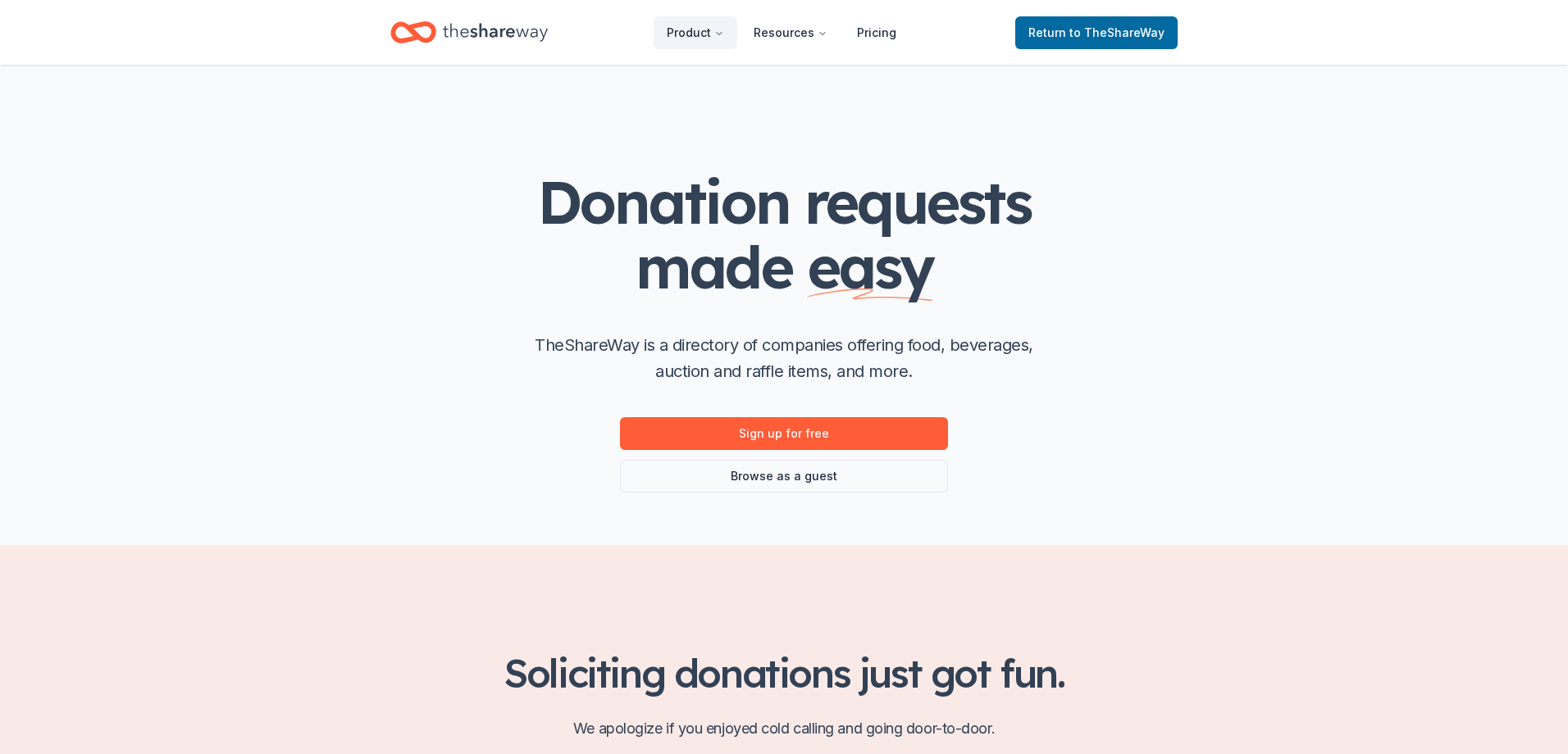
click at [770, 389] on body "Product Resources Pricing Return to TheShareWay Donation requests made easy The…" at bounding box center [784, 377] width 1568 height 754
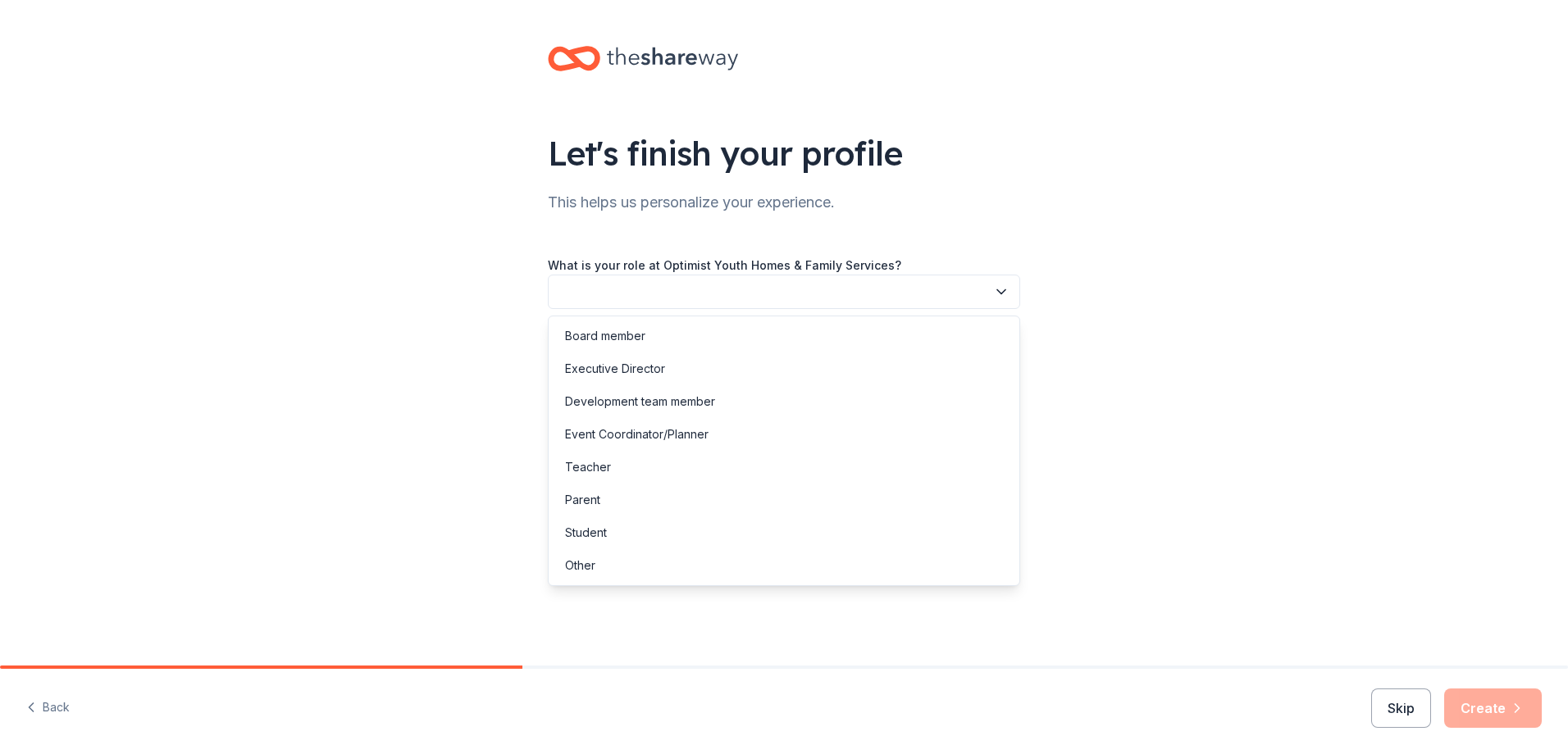
click at [817, 301] on button "button" at bounding box center [784, 292] width 472 height 34
click at [655, 391] on div "Development team member" at bounding box center [784, 401] width 464 height 33
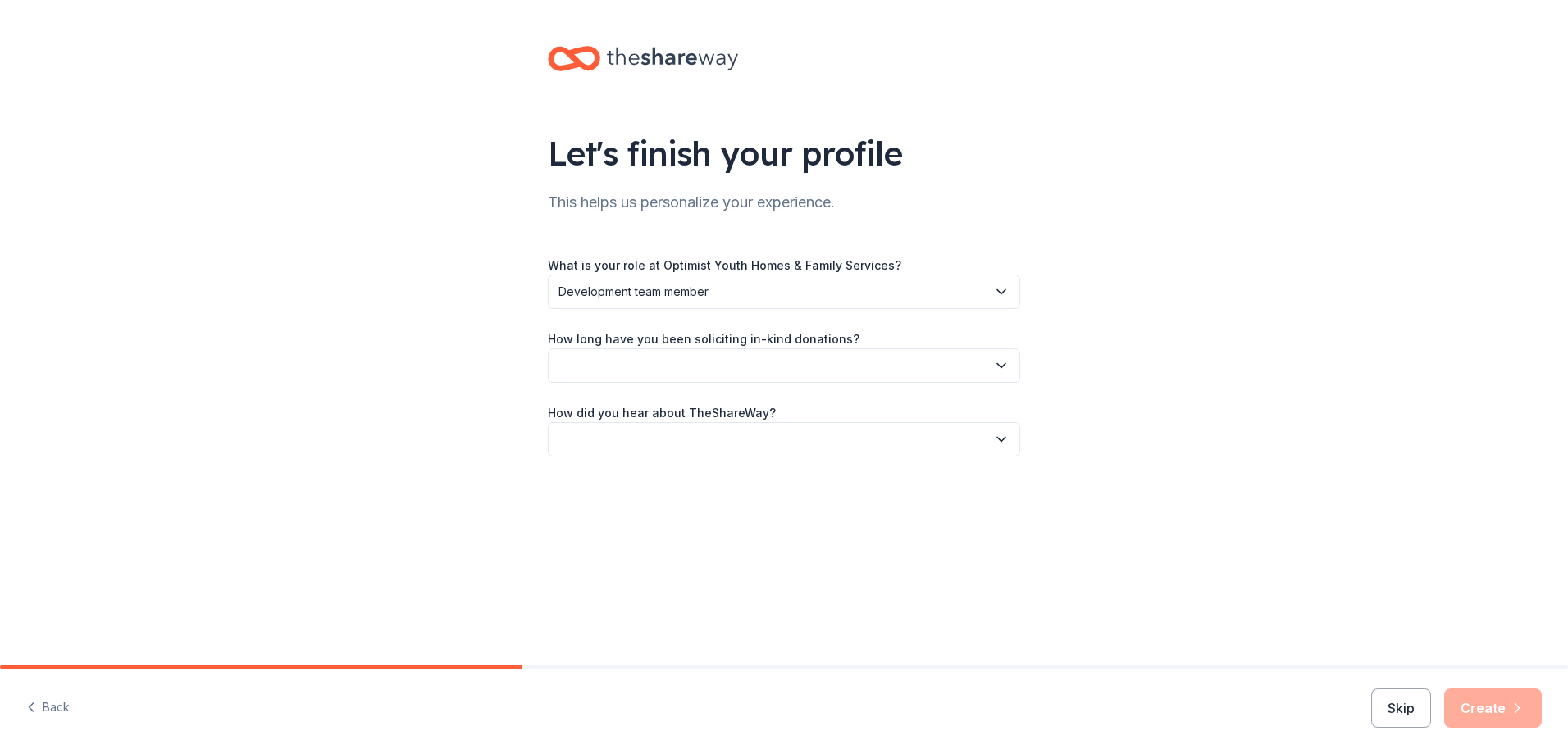
click at [652, 371] on button "button" at bounding box center [784, 365] width 472 height 34
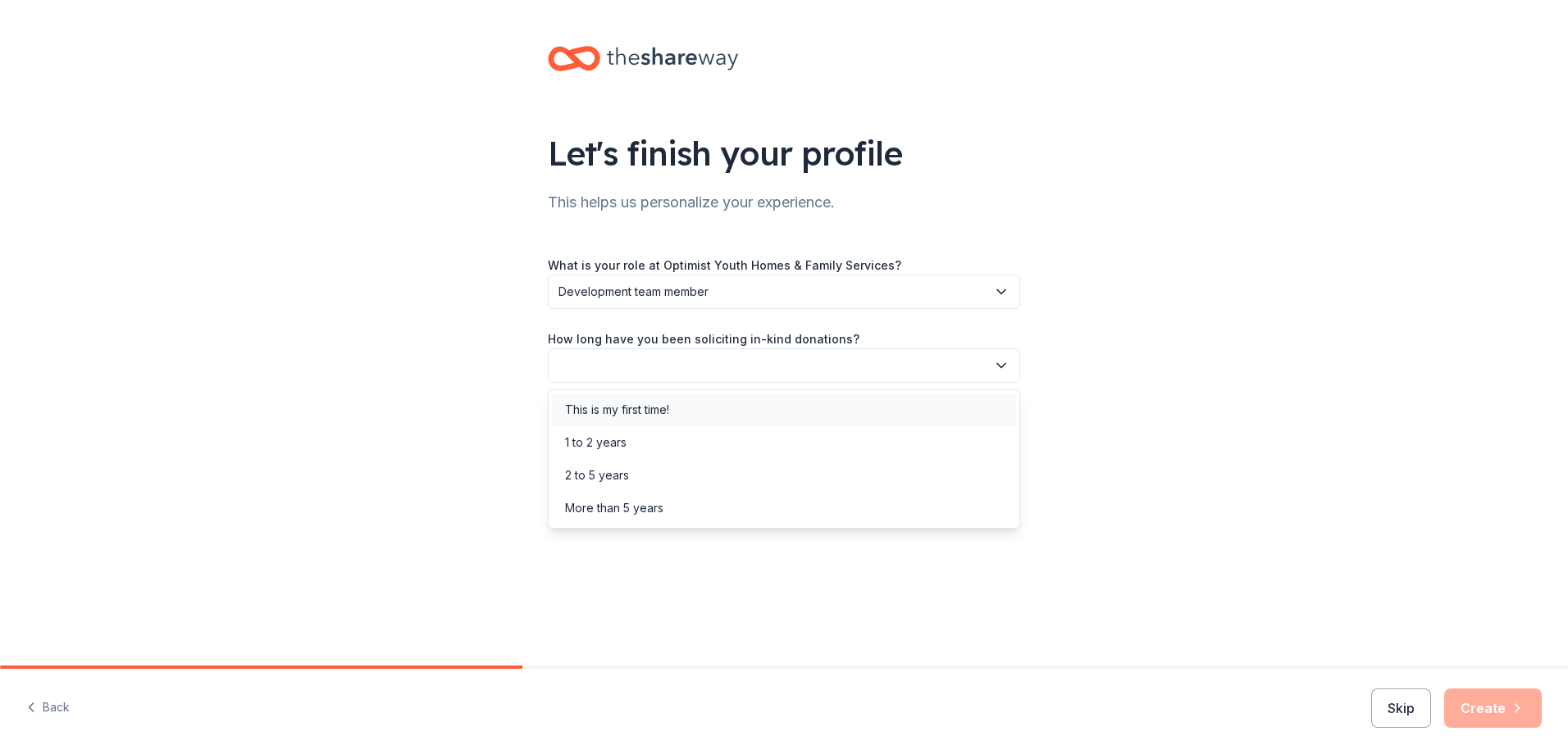
click at [626, 408] on div "This is my first time!" at bounding box center [617, 410] width 104 height 20
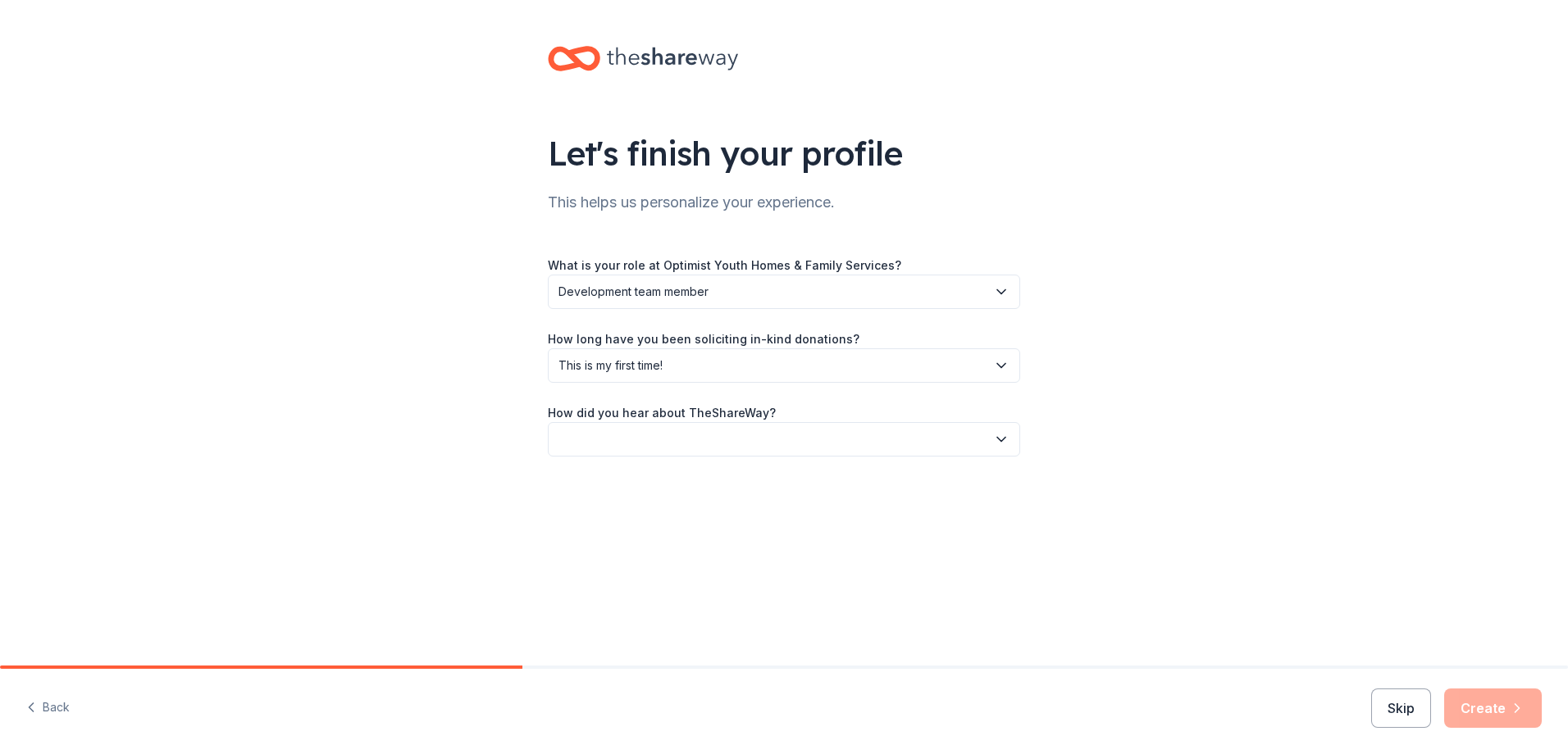
click at [651, 439] on button "button" at bounding box center [784, 439] width 472 height 34
click at [647, 481] on div "Friend or colleague" at bounding box center [618, 484] width 107 height 20
click at [1195, 480] on div "Let's finish your profile This helps us personalize your experience. What is yo…" at bounding box center [784, 267] width 1568 height 535
click at [1506, 709] on button "Create" at bounding box center [1493, 708] width 98 height 39
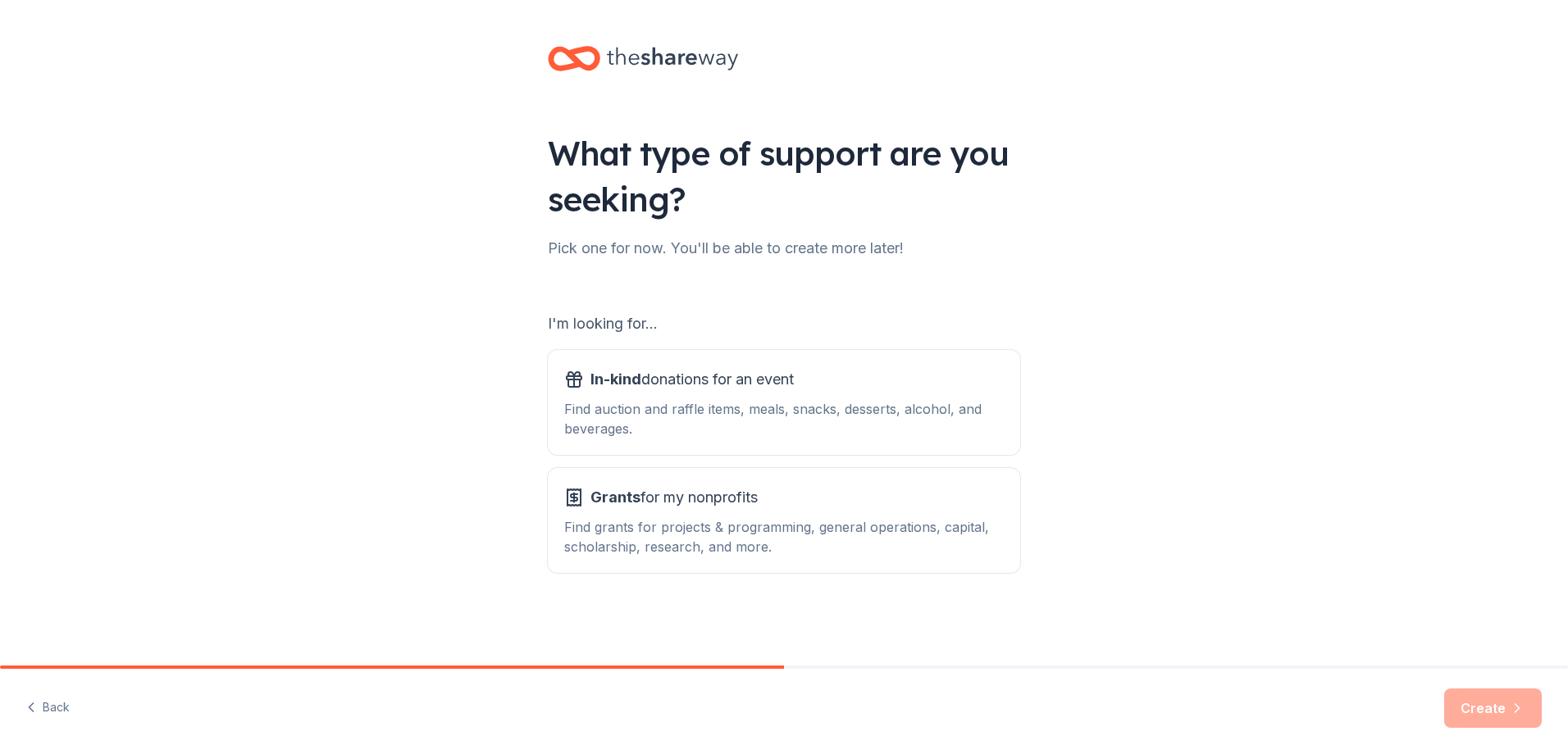
click at [1159, 503] on div "What type of support are you seeking? Pick one for now. You'll be able to creat…" at bounding box center [784, 331] width 1568 height 662
click at [747, 397] on div "In-kind donations for an event Find auction and raffle items, meals, snacks, de…" at bounding box center [783, 403] width 439 height 72
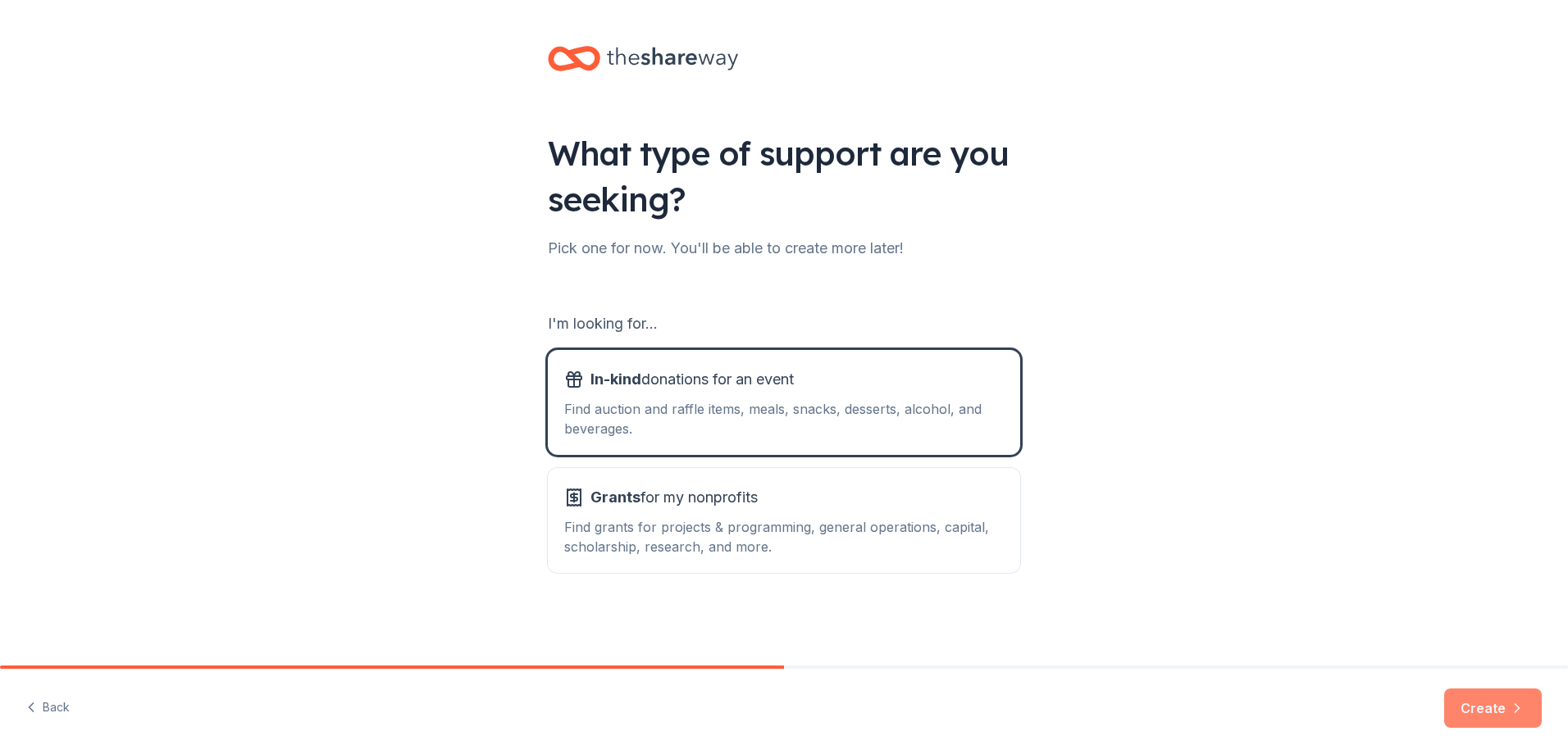
click at [1506, 696] on button "Create" at bounding box center [1493, 708] width 98 height 39
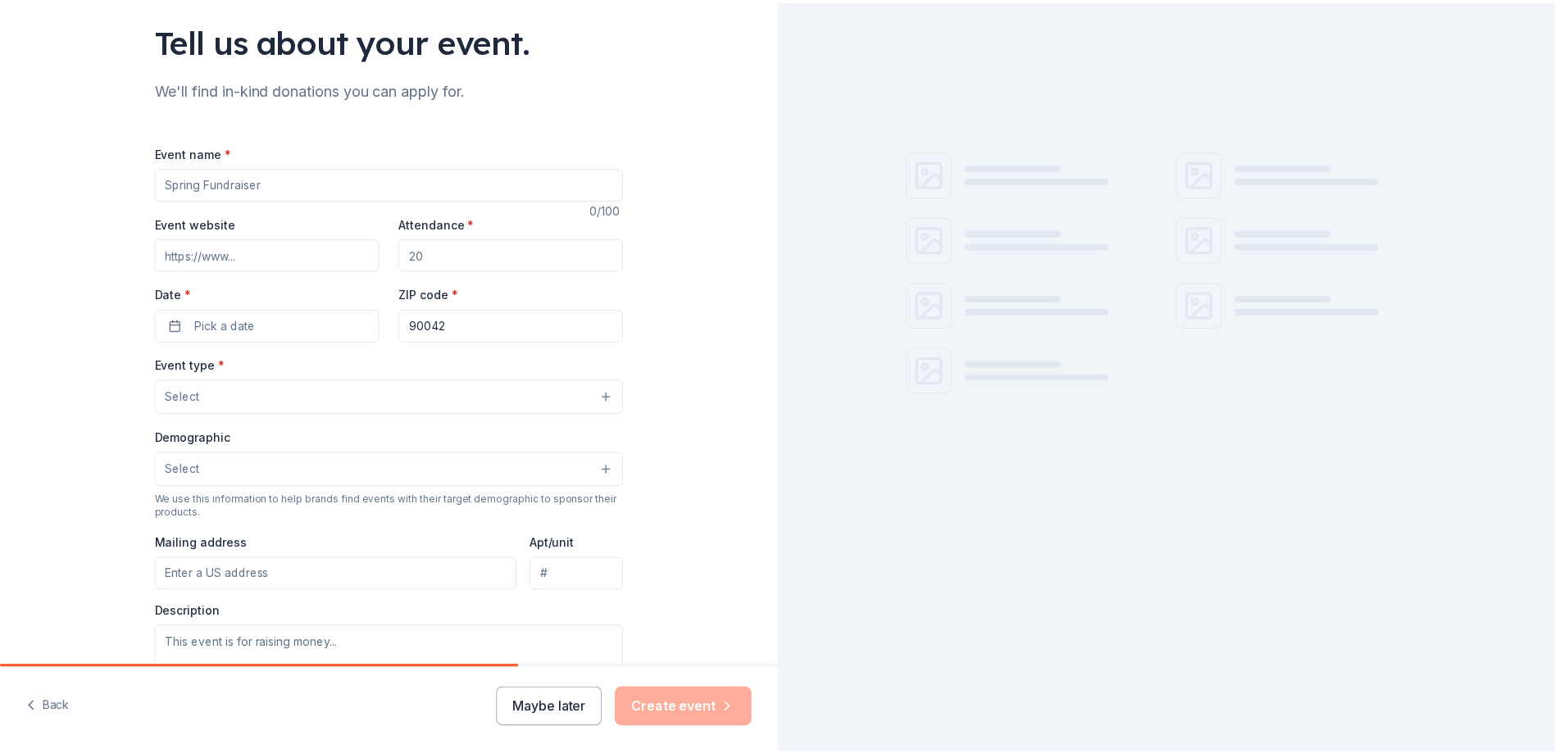
scroll to position [426, 0]
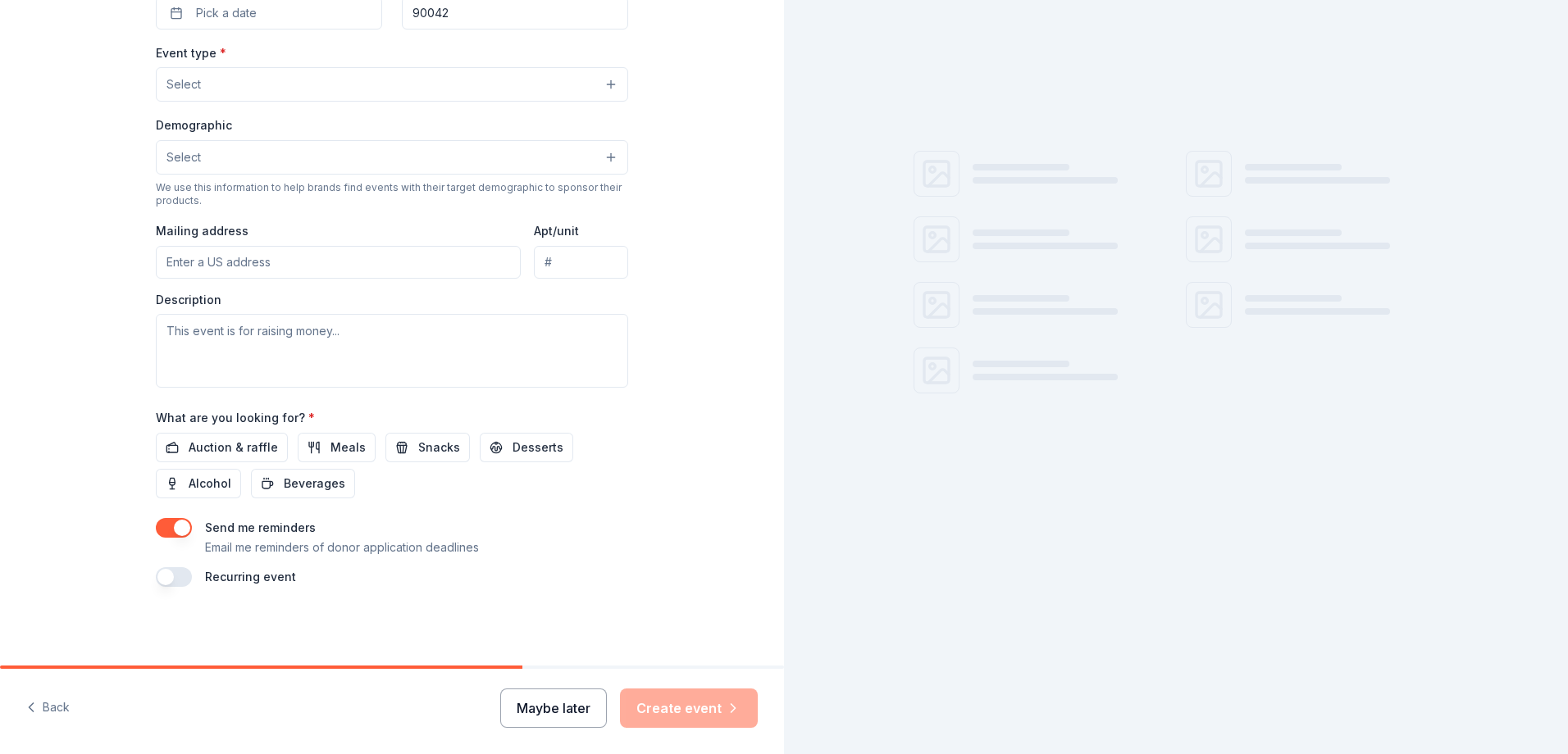
click at [558, 712] on button "Maybe later" at bounding box center [553, 708] width 107 height 39
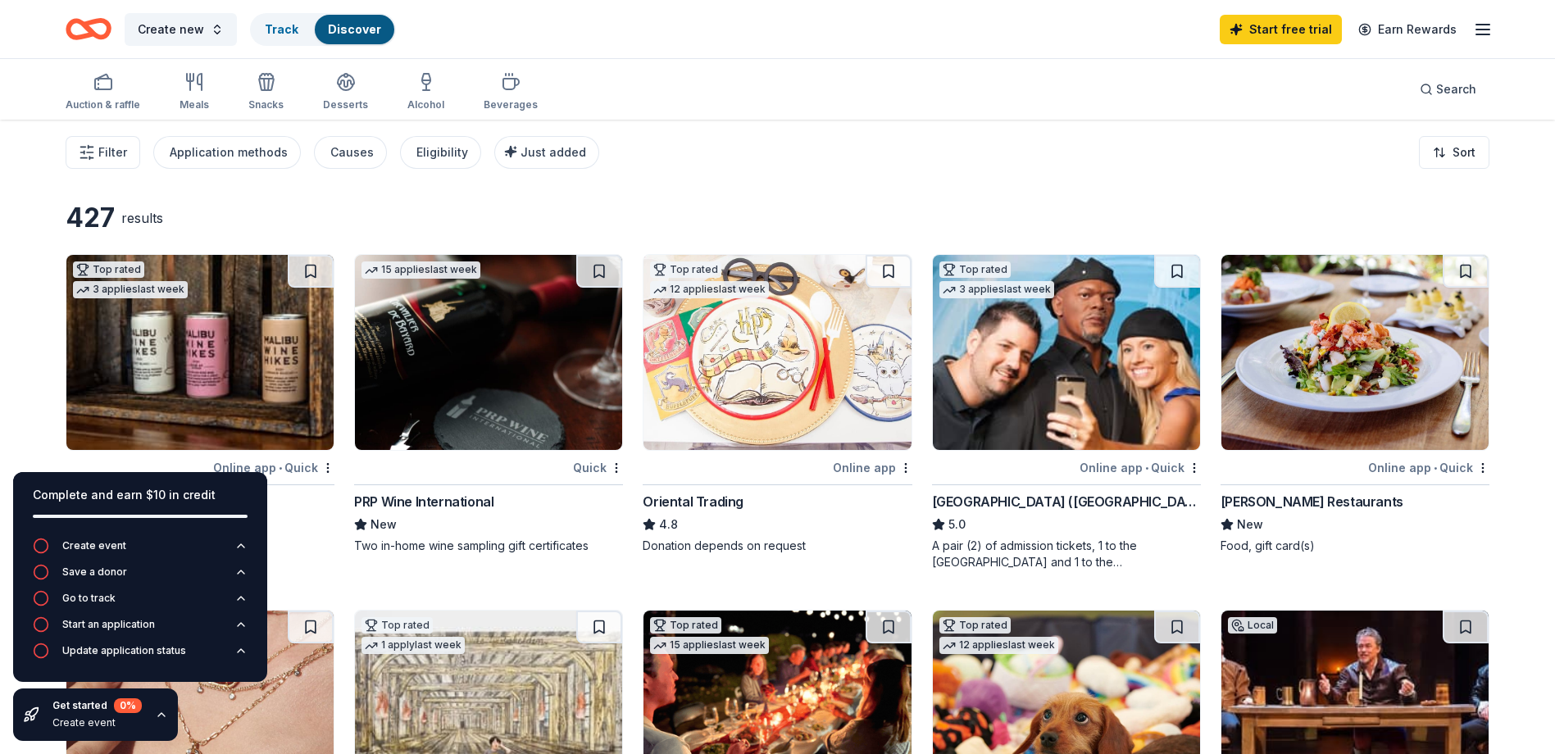
click at [356, 164] on button "Causes" at bounding box center [350, 152] width 73 height 33
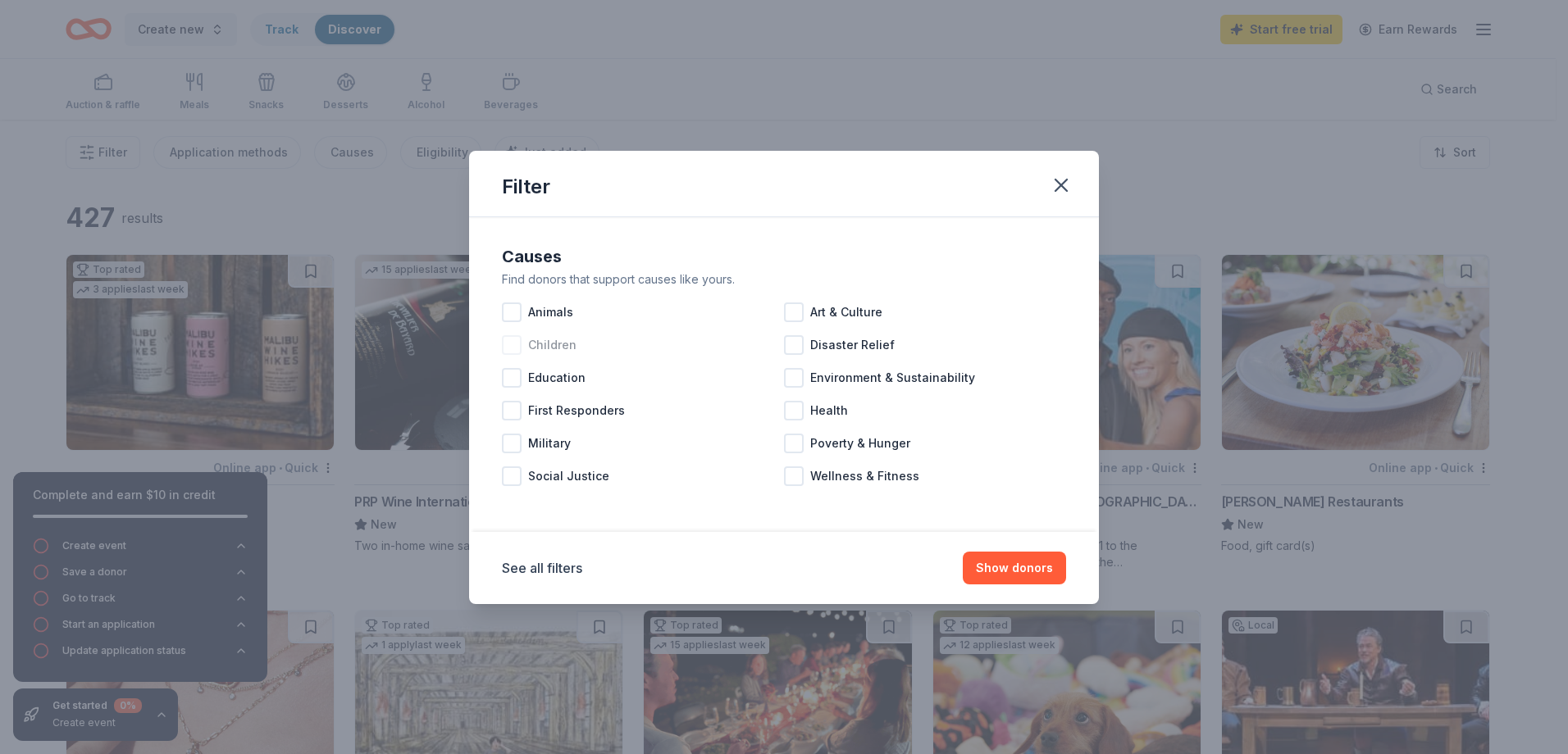
click at [549, 351] on span "Children" at bounding box center [552, 345] width 48 height 20
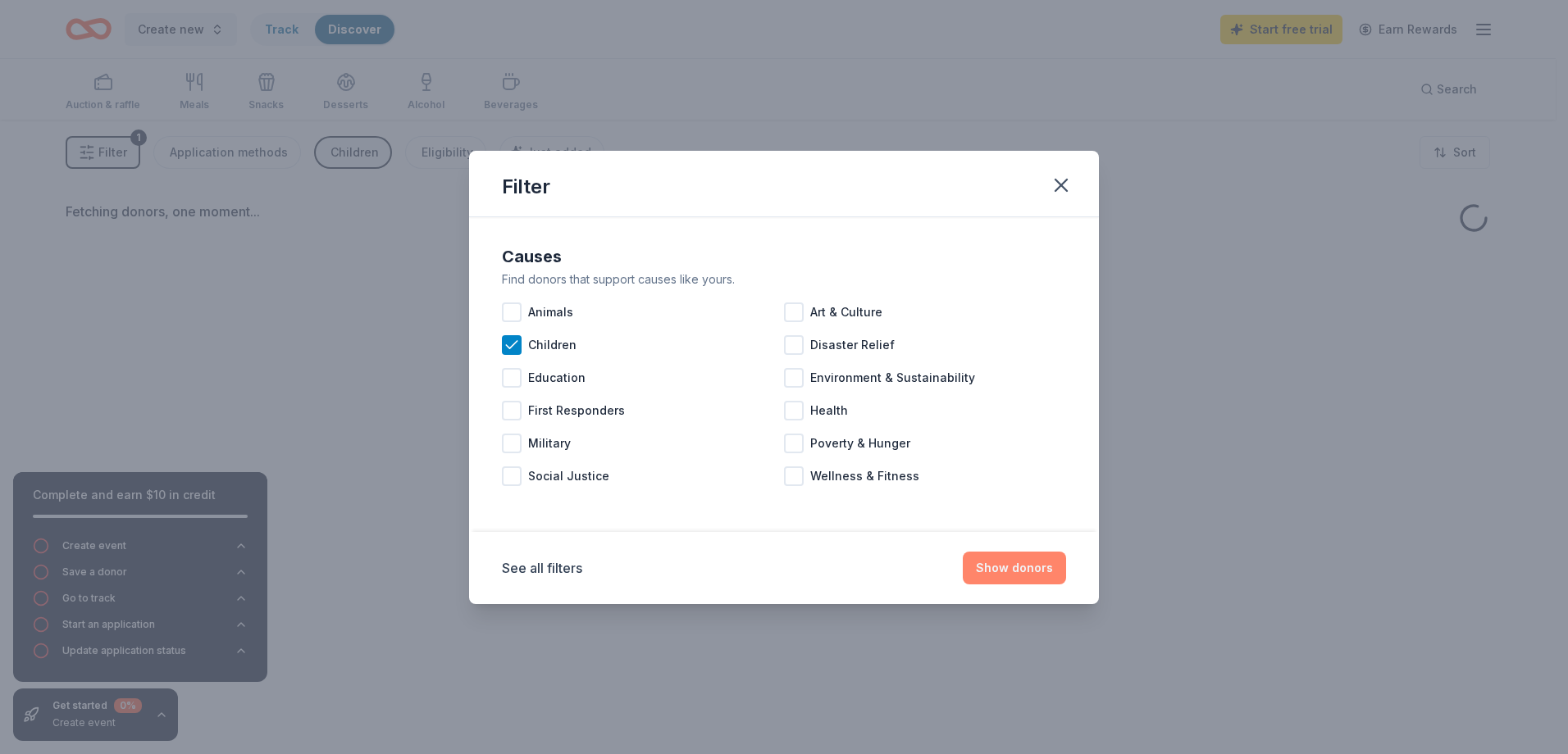
click at [981, 564] on button "Show donors" at bounding box center [1014, 568] width 103 height 33
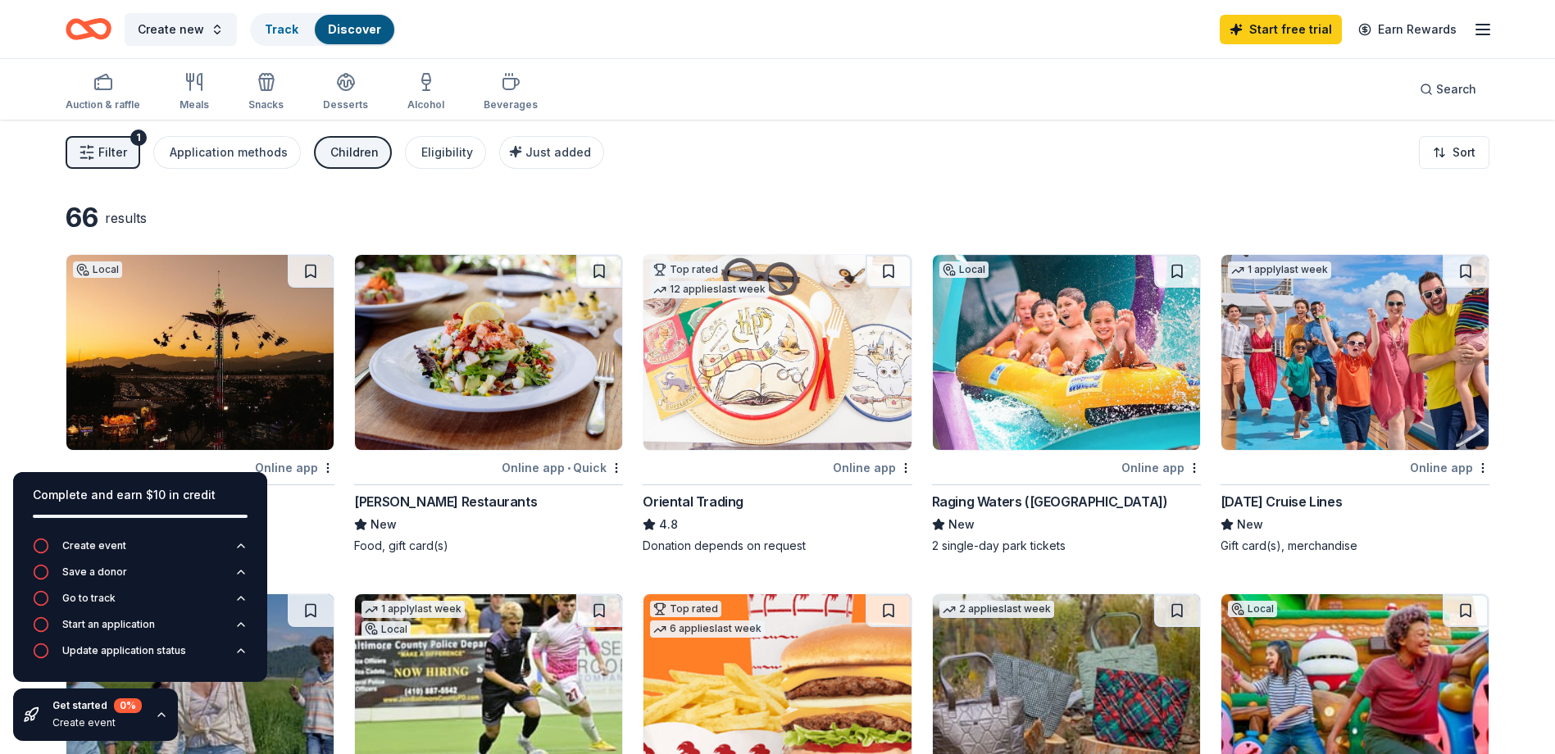
click at [164, 714] on icon "button" at bounding box center [161, 714] width 13 height 13
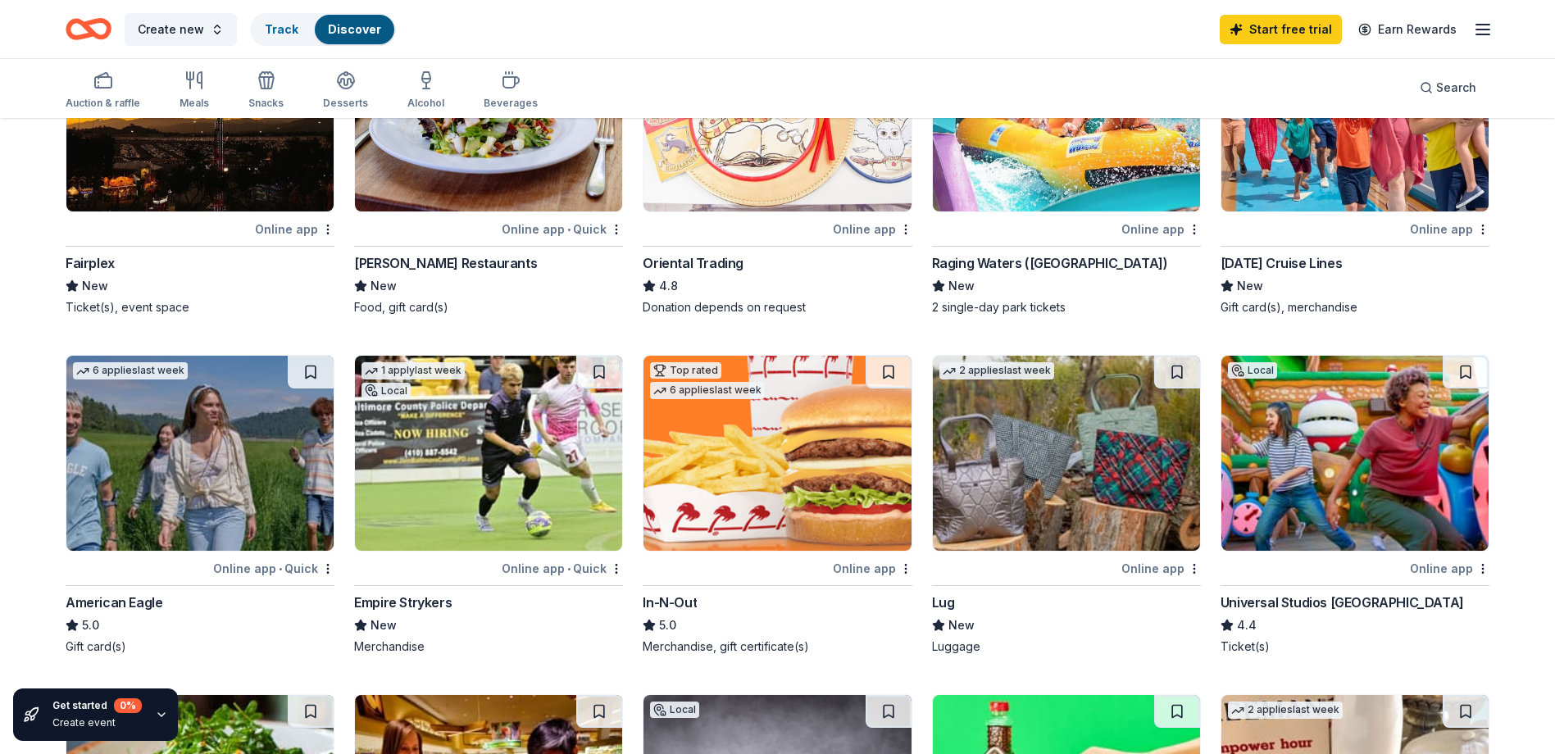
scroll to position [246, 0]
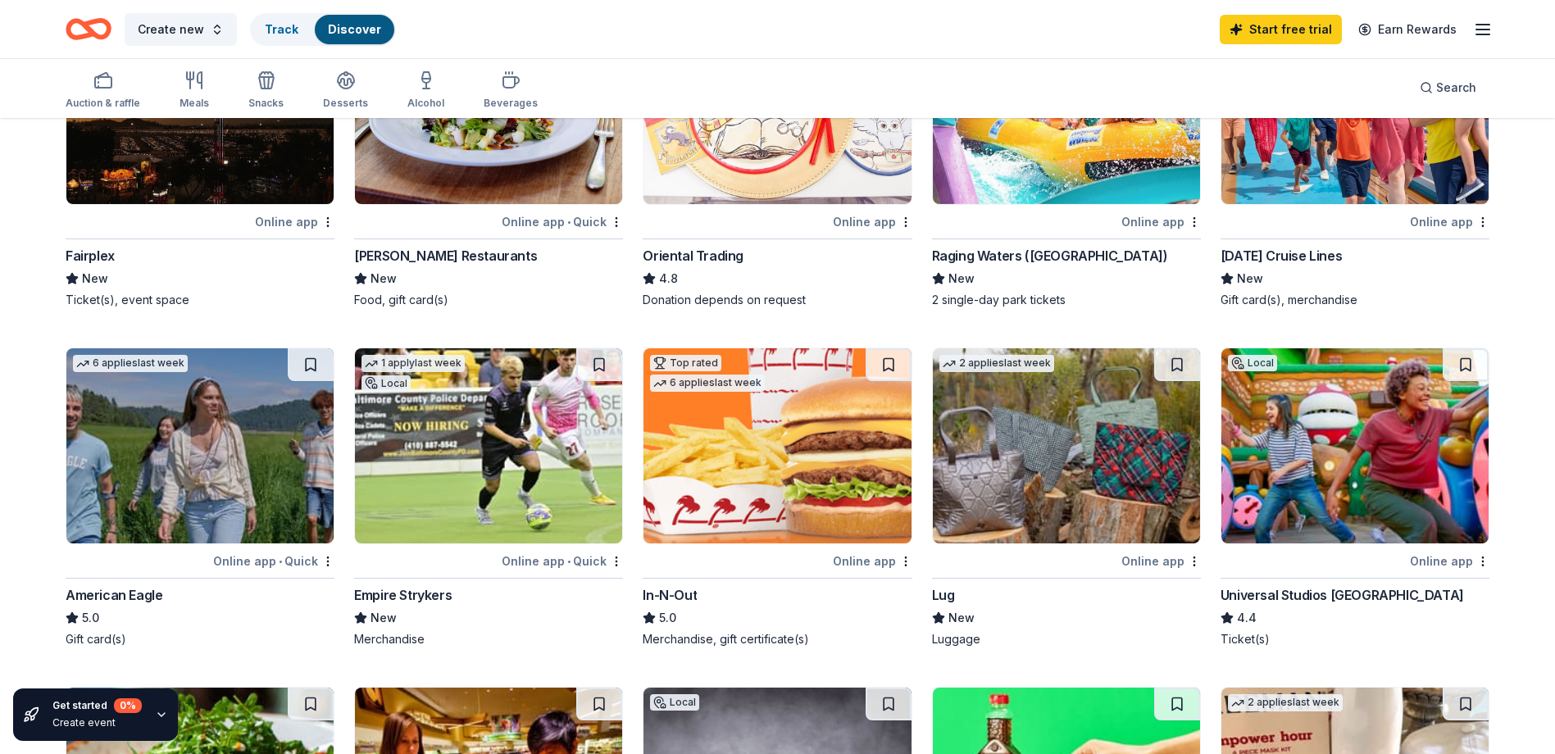
click at [740, 466] on img at bounding box center [777, 445] width 267 height 195
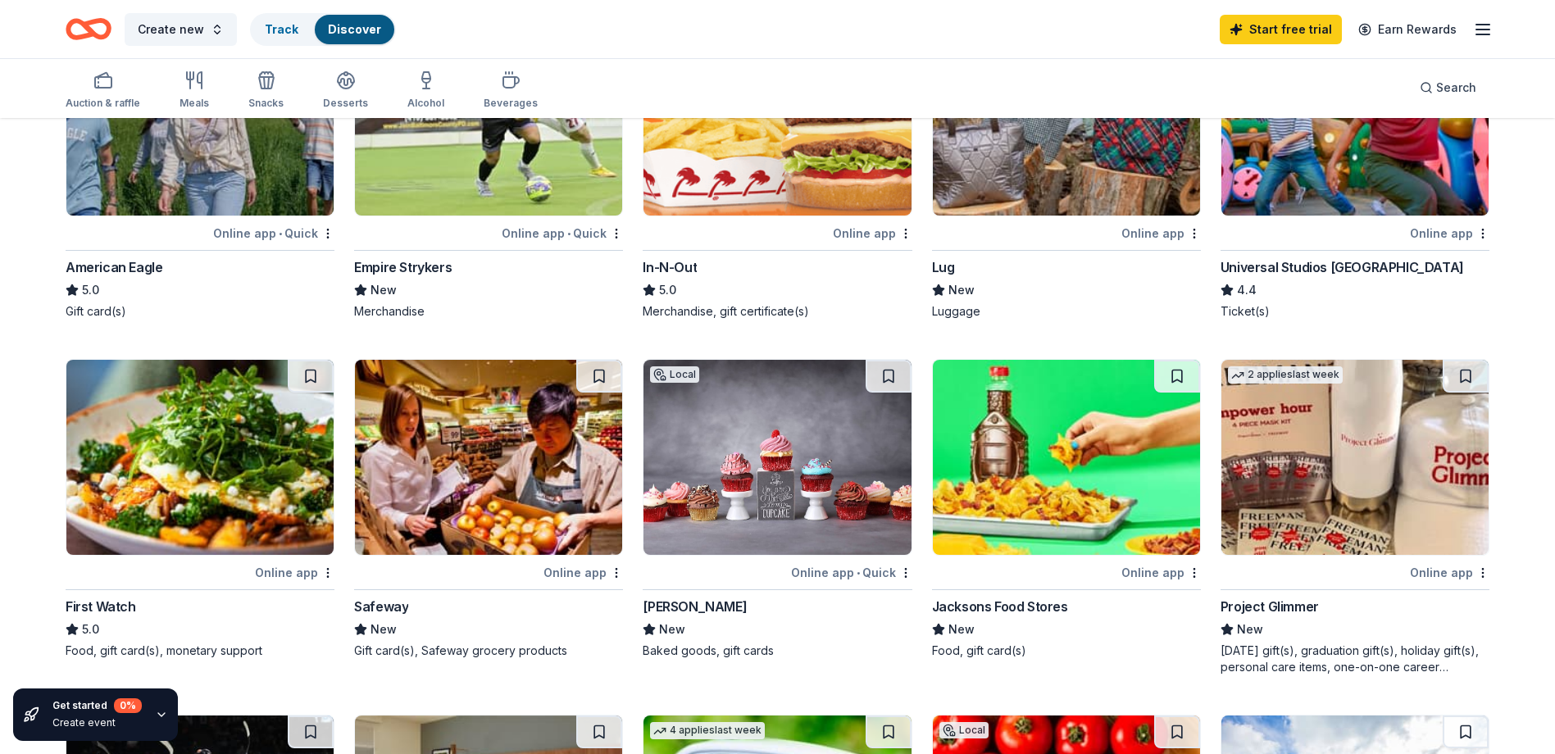
scroll to position [0, 0]
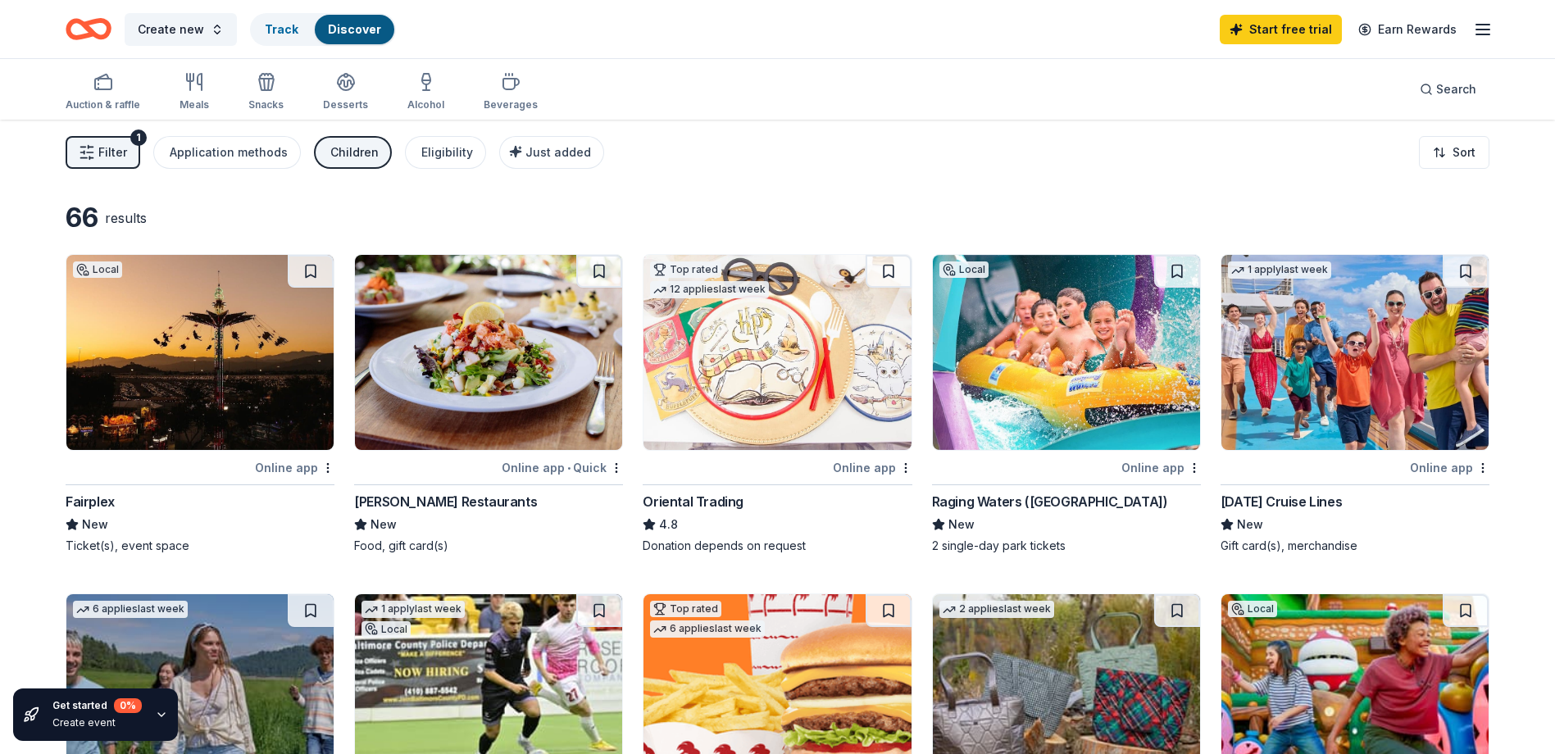
click at [881, 52] on div "Create new Track Discover Start free trial Earn Rewards" at bounding box center [777, 29] width 1555 height 58
click at [1036, 11] on div "Create new Track Discover Start free trial Earn Rewards" at bounding box center [778, 29] width 1424 height 39
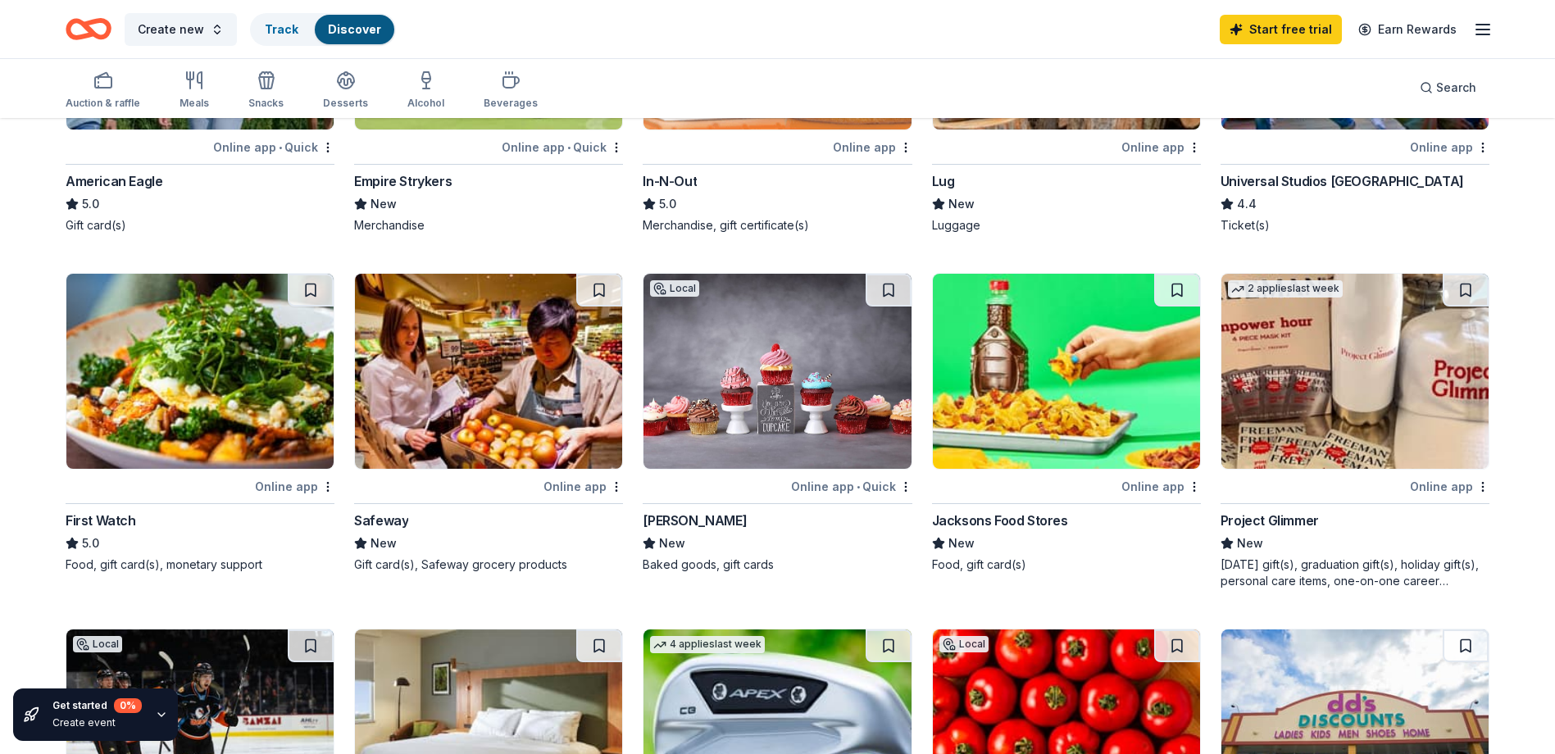
scroll to position [738, 0]
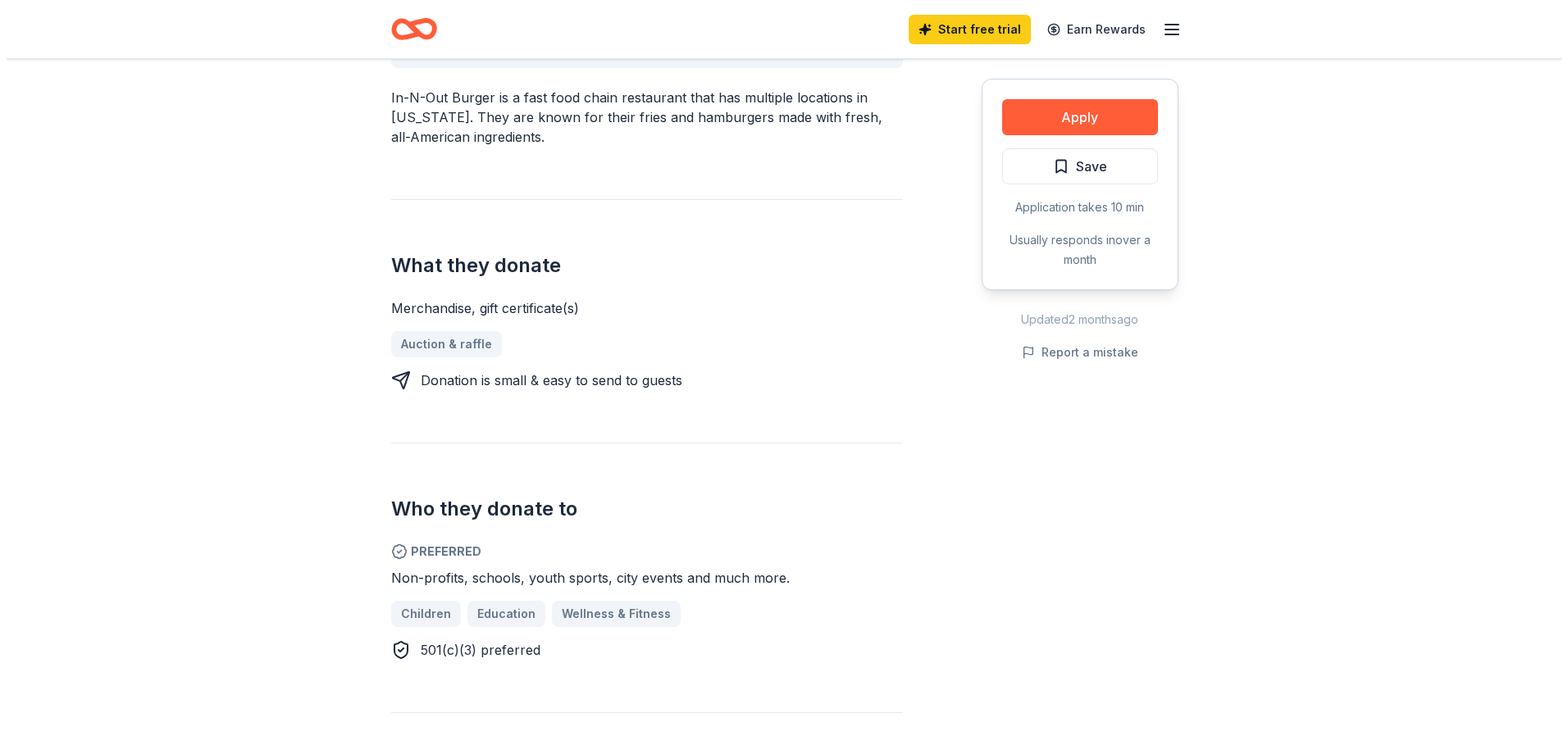
scroll to position [574, 0]
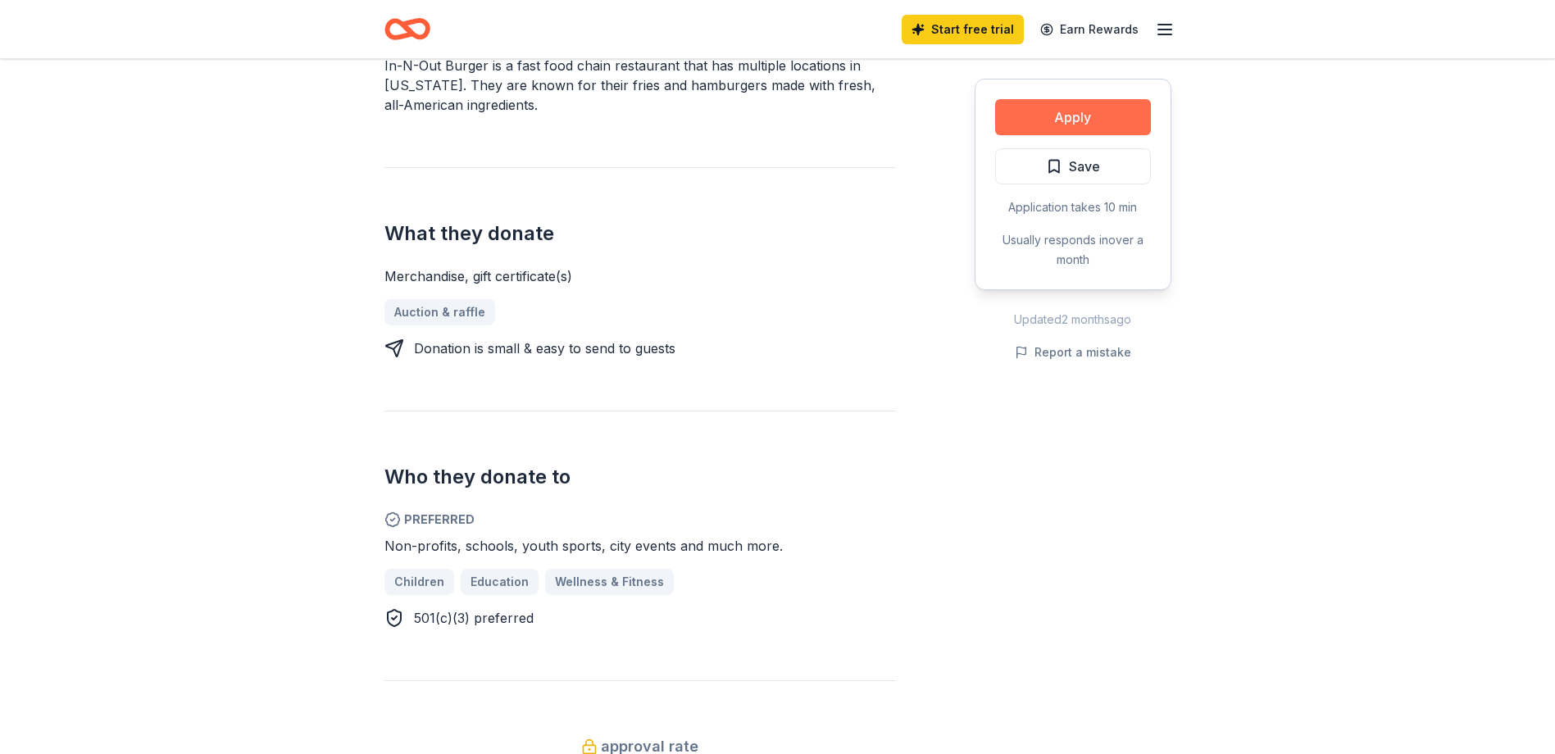
click at [1107, 122] on button "Apply" at bounding box center [1073, 117] width 156 height 36
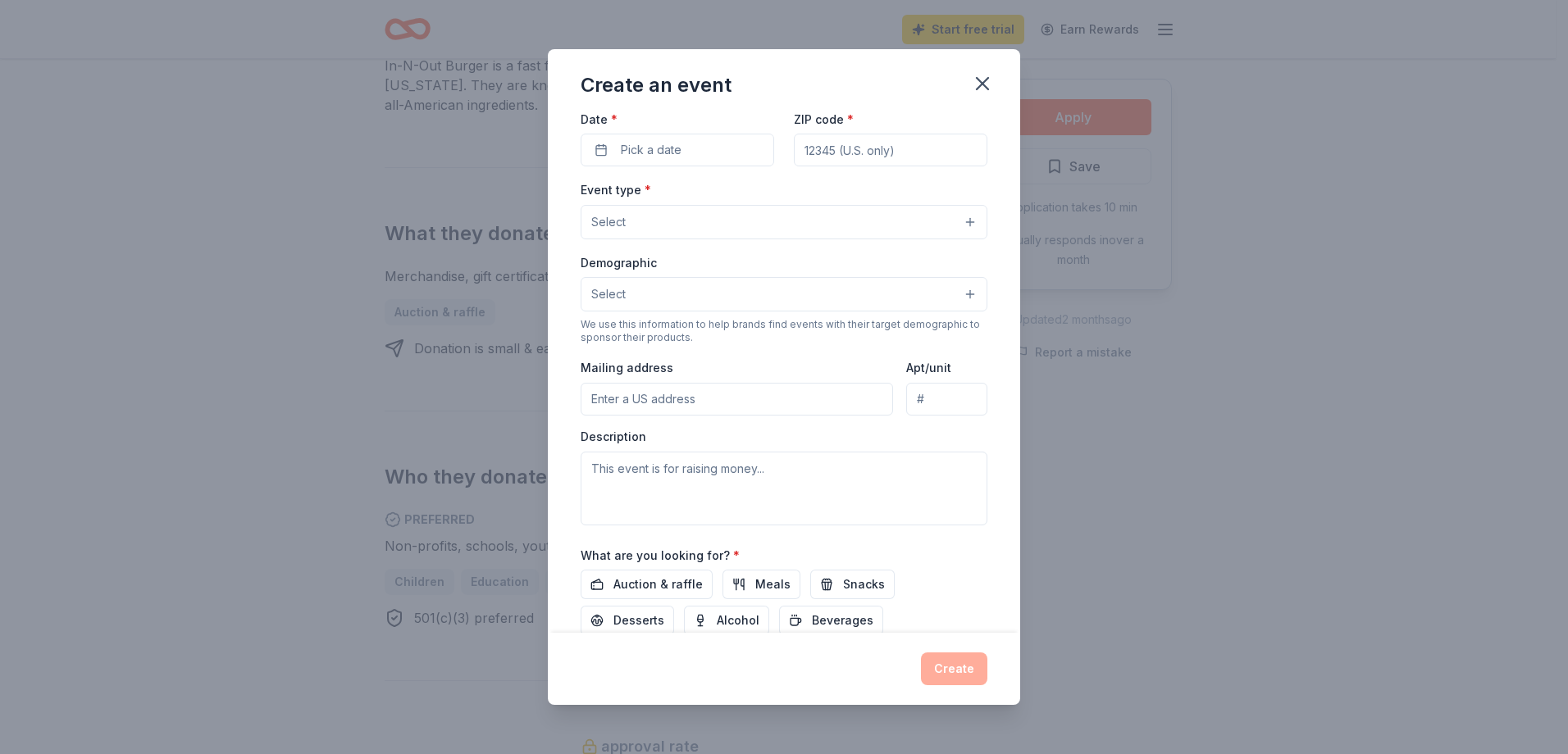
scroll to position [266, 0]
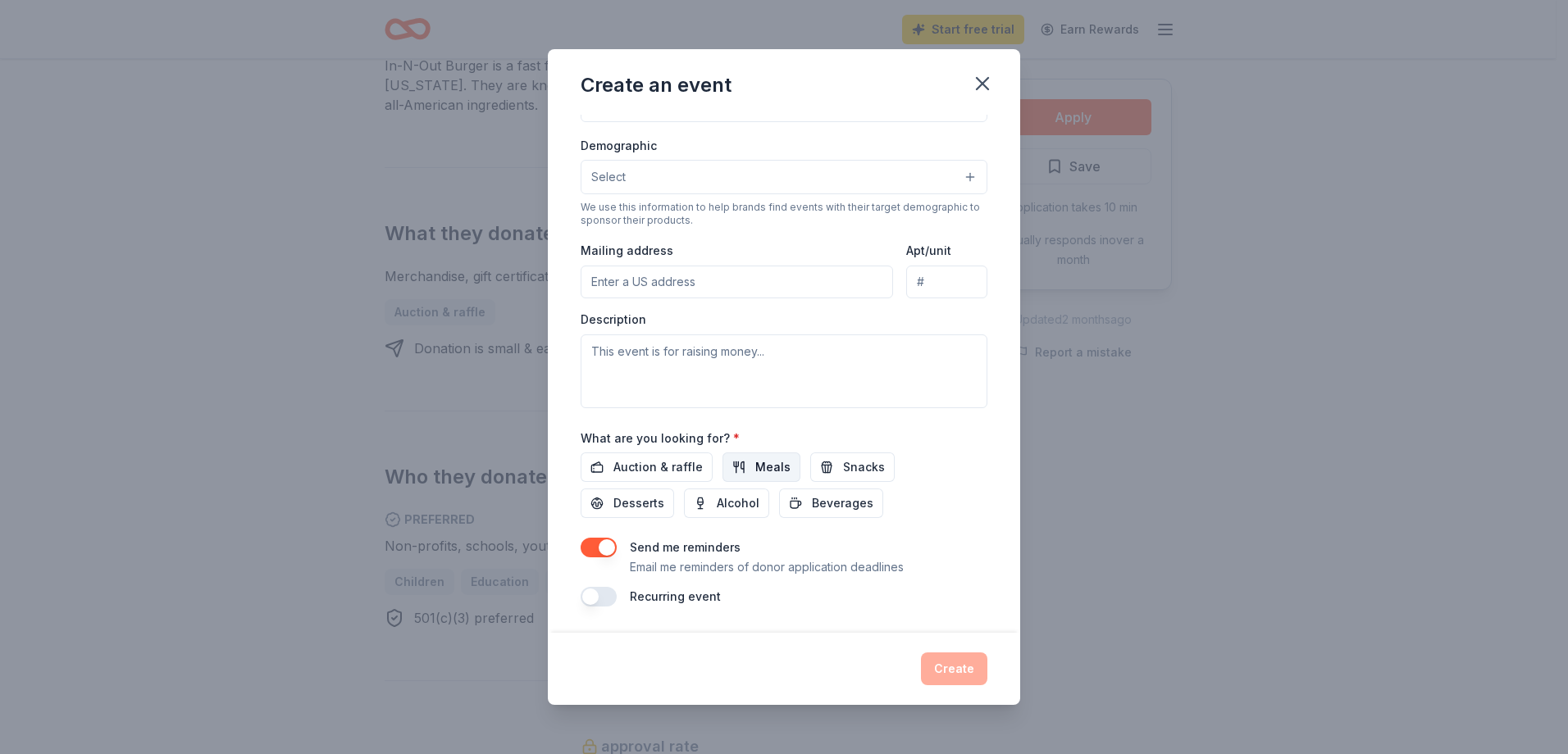
click at [782, 470] on span "Meals" at bounding box center [772, 468] width 35 height 20
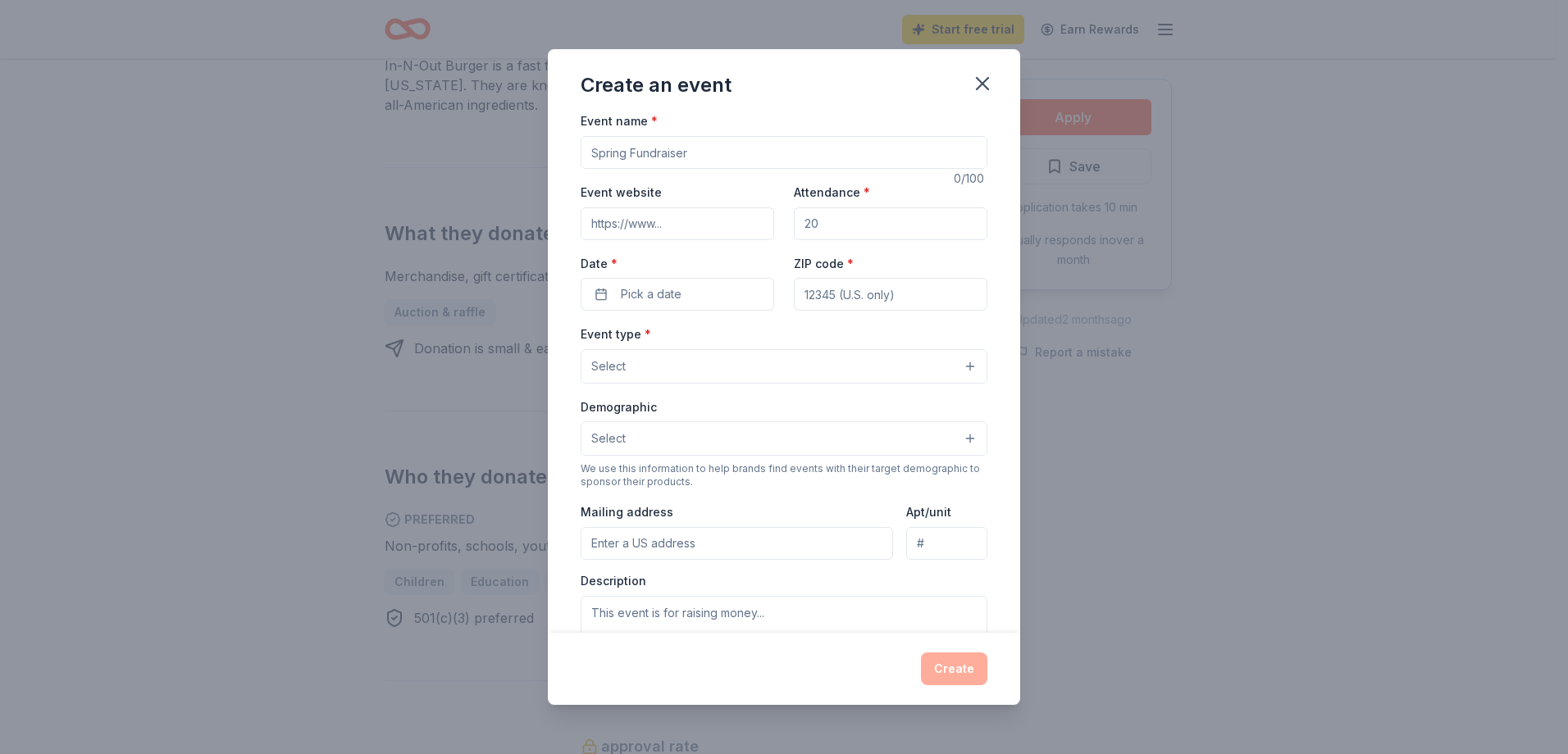
scroll to position [0, 0]
click at [779, 355] on button "Select" at bounding box center [784, 370] width 407 height 34
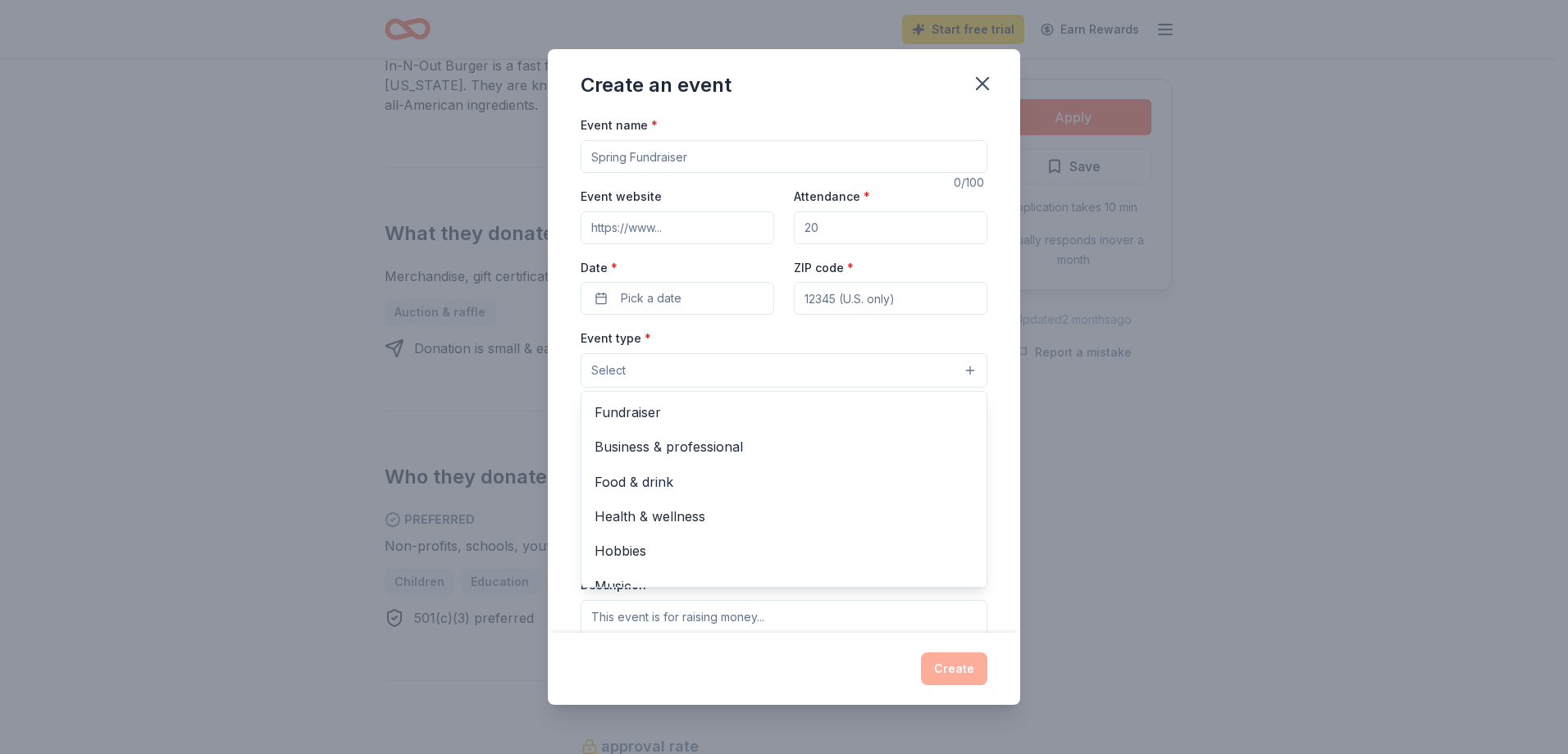
click at [563, 376] on div "Event name * 0 /100 Event website Attendance * Date * Pick a date ZIP code * Ev…" at bounding box center [784, 373] width 472 height 517
click at [672, 222] on input "Event website" at bounding box center [678, 228] width 194 height 33
click at [731, 118] on div "Event name *" at bounding box center [784, 144] width 407 height 58
click at [975, 78] on icon "button" at bounding box center [982, 83] width 23 height 23
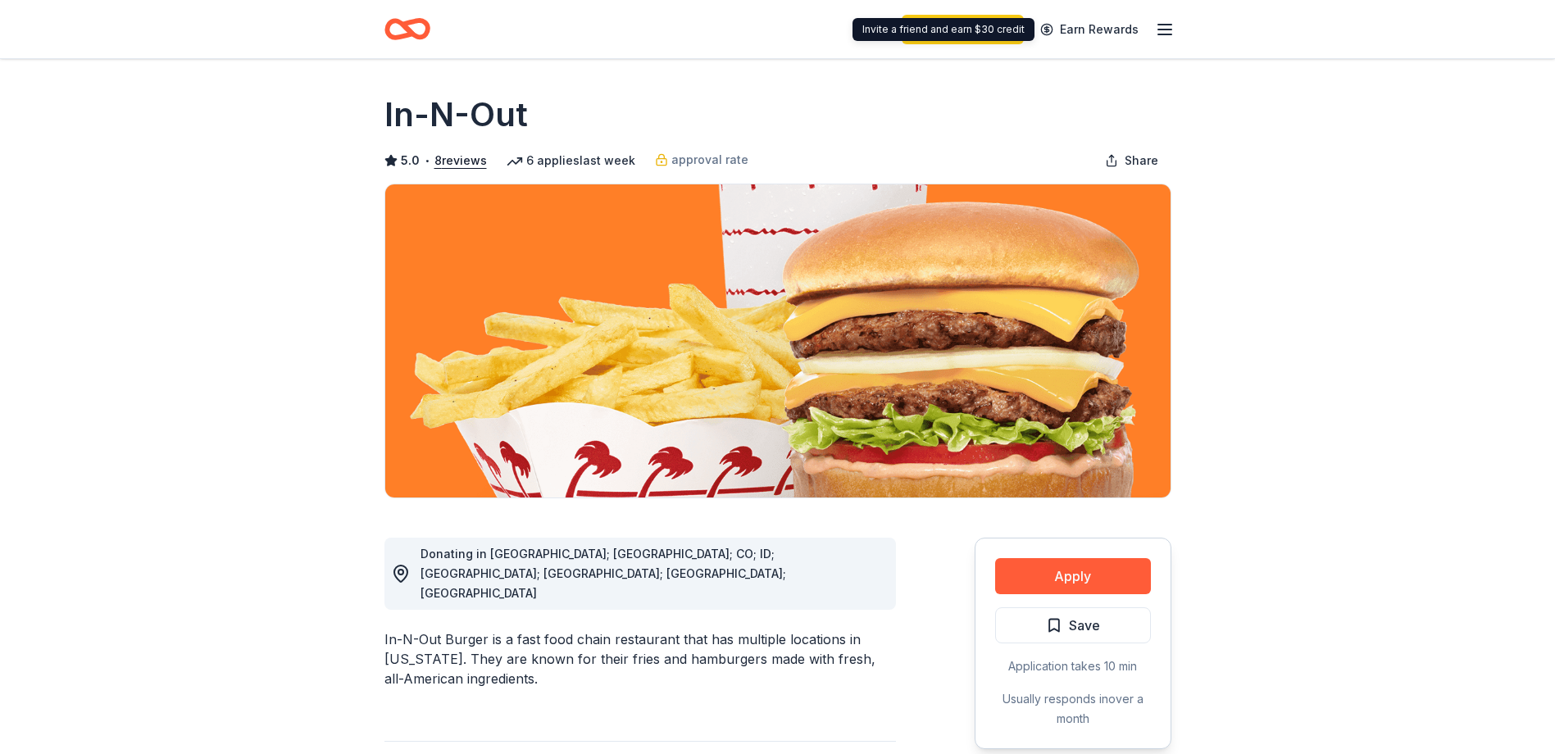
drag, startPoint x: 1163, startPoint y: 25, endPoint x: 503, endPoint y: 143, distance: 671.3
click at [460, 155] on button "8 reviews" at bounding box center [461, 161] width 52 height 20
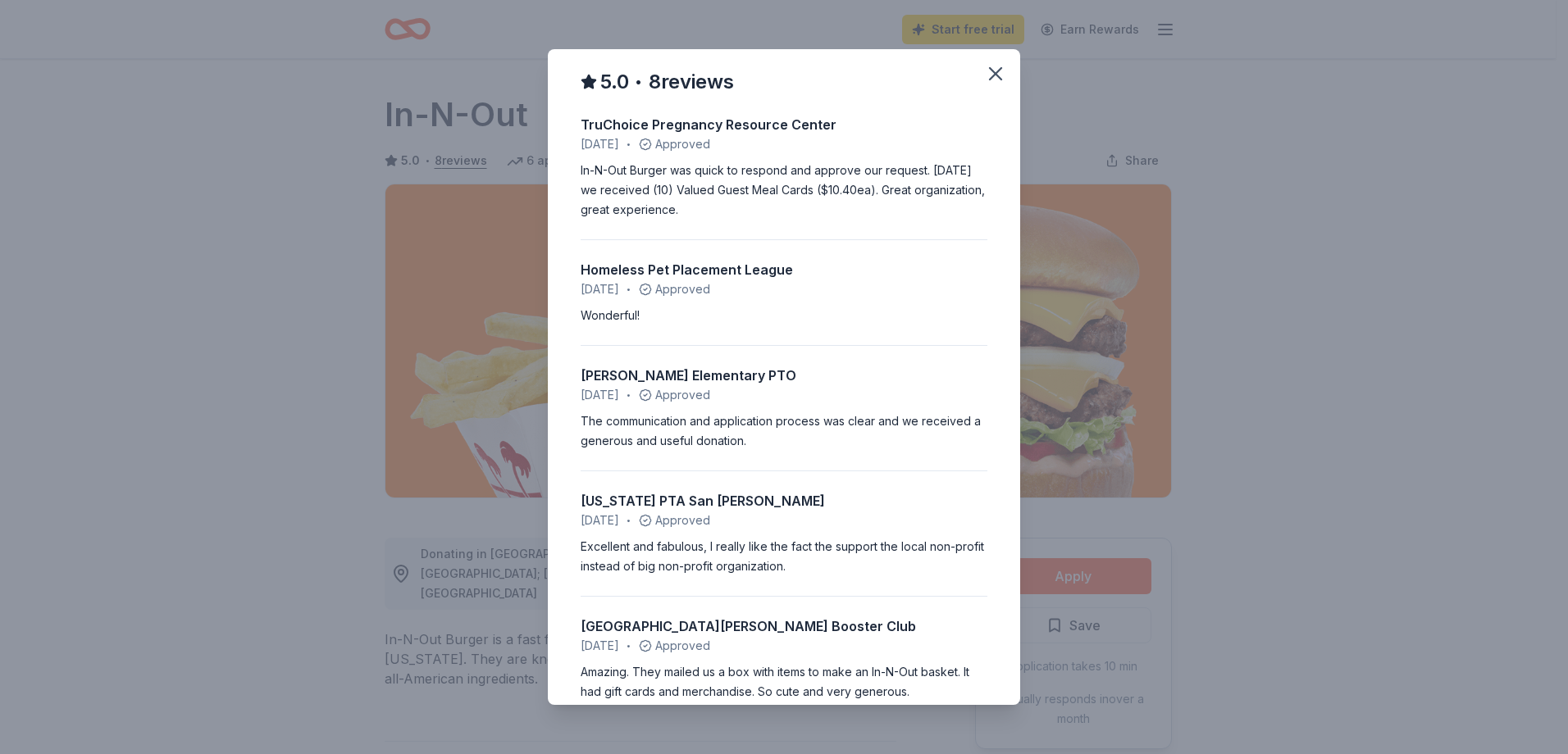
click at [772, 184] on div "In-N-Out Burger was quick to respond and approve our request. [DATE] we receive…" at bounding box center [784, 190] width 407 height 59
drag, startPoint x: 772, startPoint y: 184, endPoint x: 740, endPoint y: 191, distance: 31.8
click at [740, 191] on div "In-N-Out Burger was quick to respond and approve our request. [DATE] we receive…" at bounding box center [784, 190] width 407 height 59
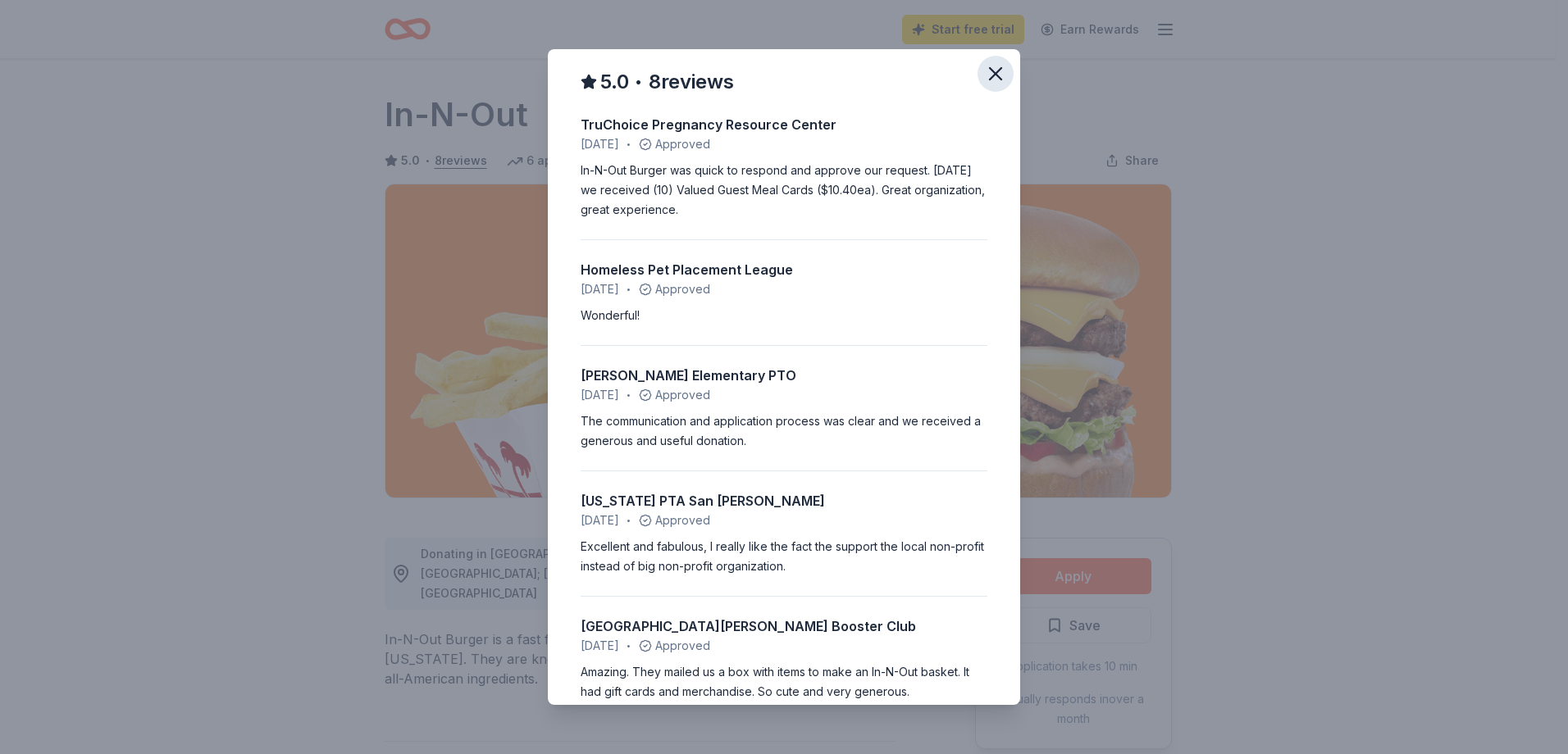
click at [984, 67] on icon "button" at bounding box center [995, 73] width 23 height 23
